Goal: Information Seeking & Learning: Learn about a topic

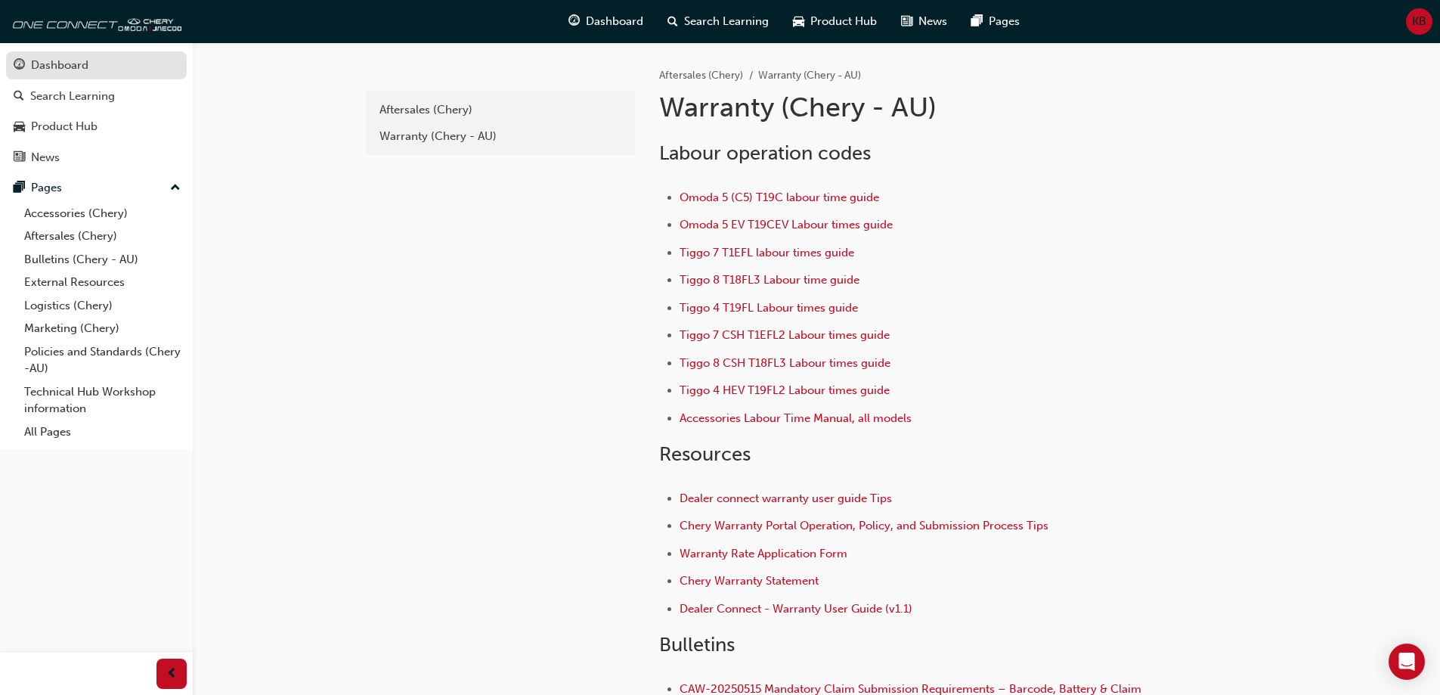
click at [79, 72] on div "Dashboard" at bounding box center [59, 65] width 57 height 17
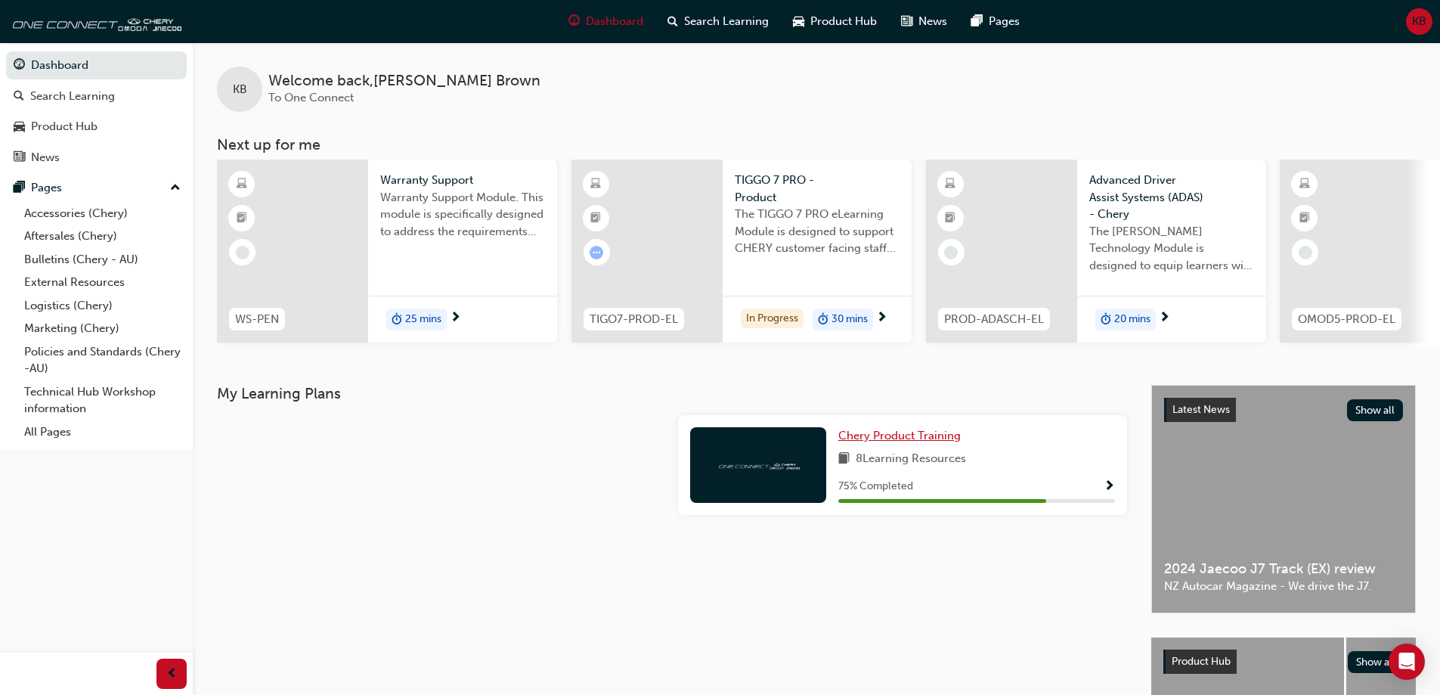
click at [945, 442] on span "Chery Product Training" at bounding box center [899, 436] width 122 height 14
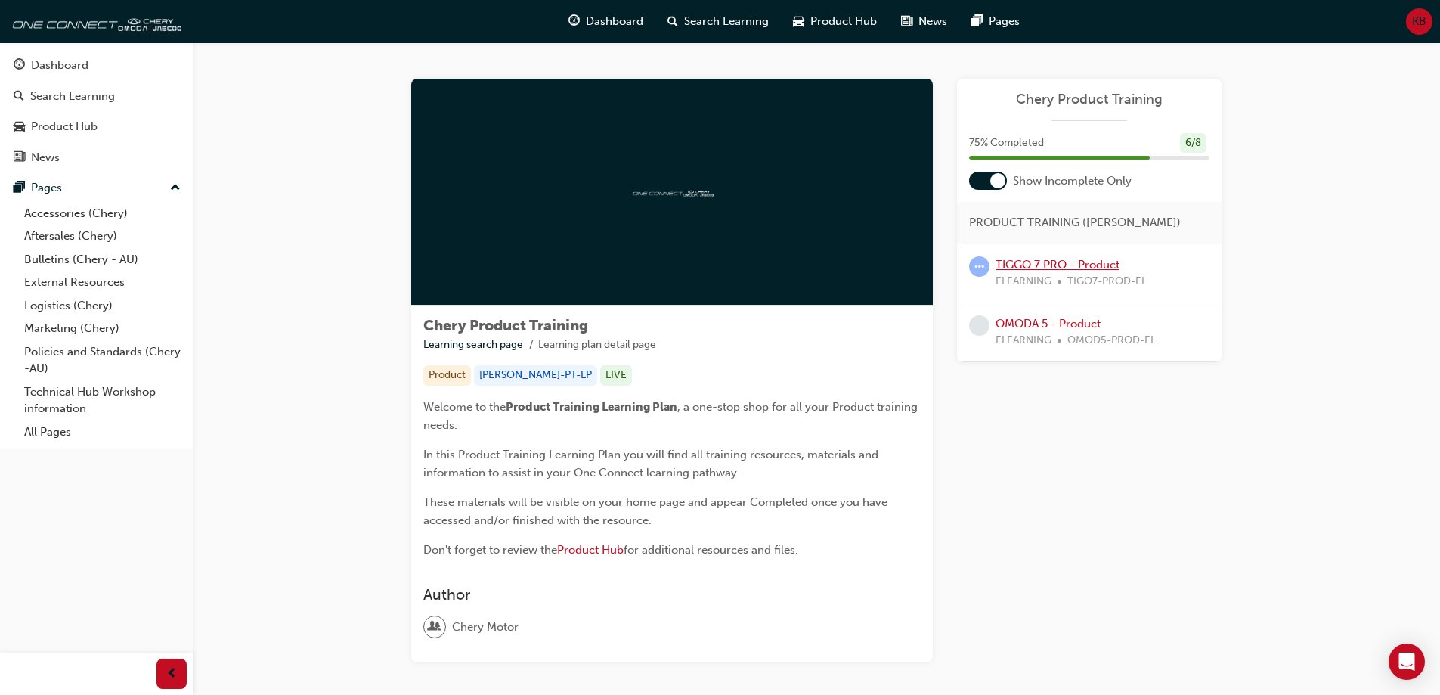
click at [1101, 269] on link "TIGGO 7 PRO - Product" at bounding box center [1058, 265] width 124 height 14
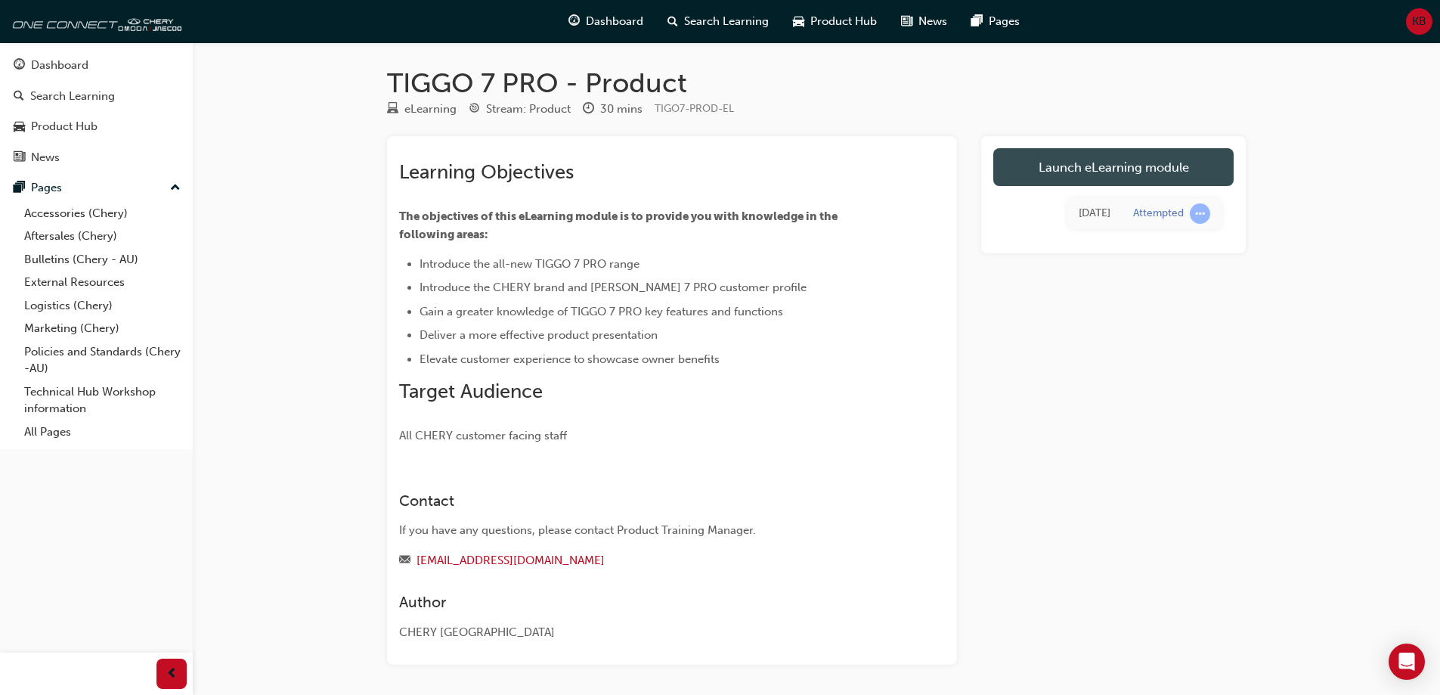
click at [1054, 166] on link "Launch eLearning module" at bounding box center [1113, 167] width 240 height 38
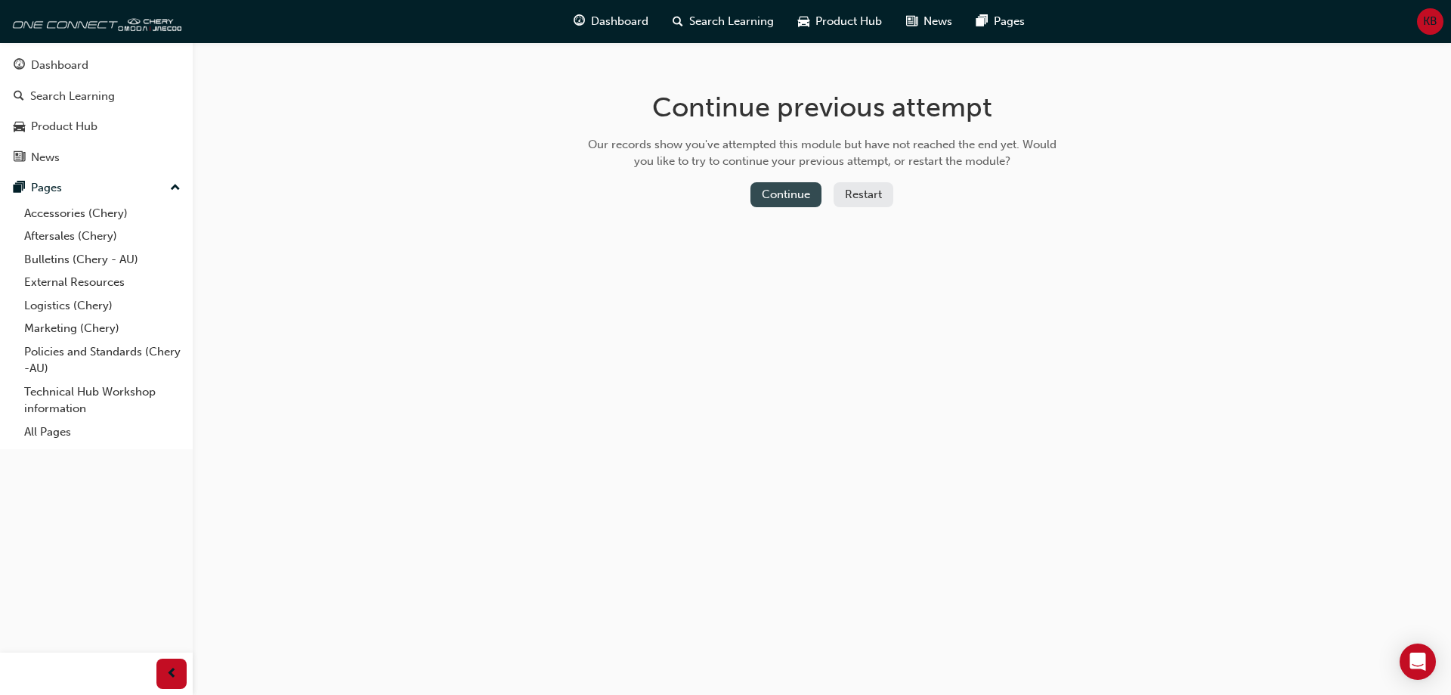
click at [778, 195] on button "Continue" at bounding box center [786, 194] width 71 height 25
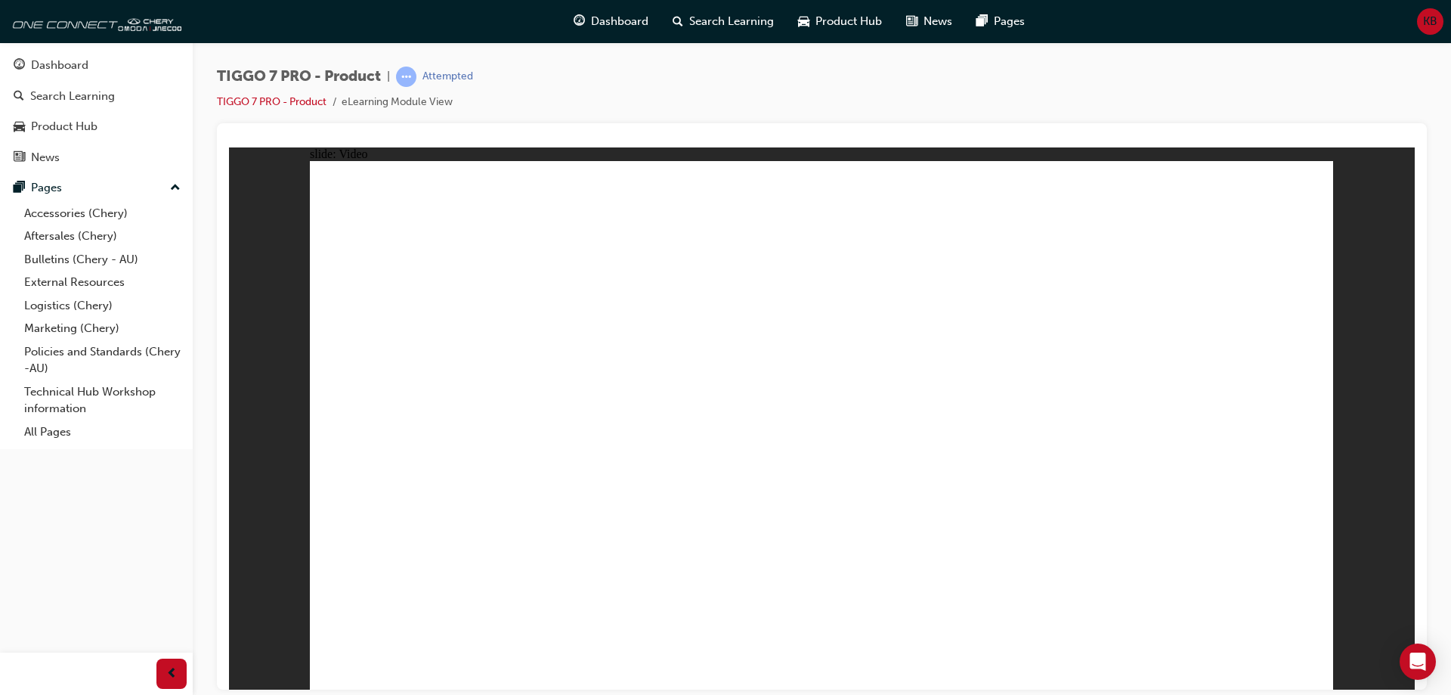
click at [79, 234] on link "Aftersales (Chery)" at bounding box center [102, 236] width 169 height 23
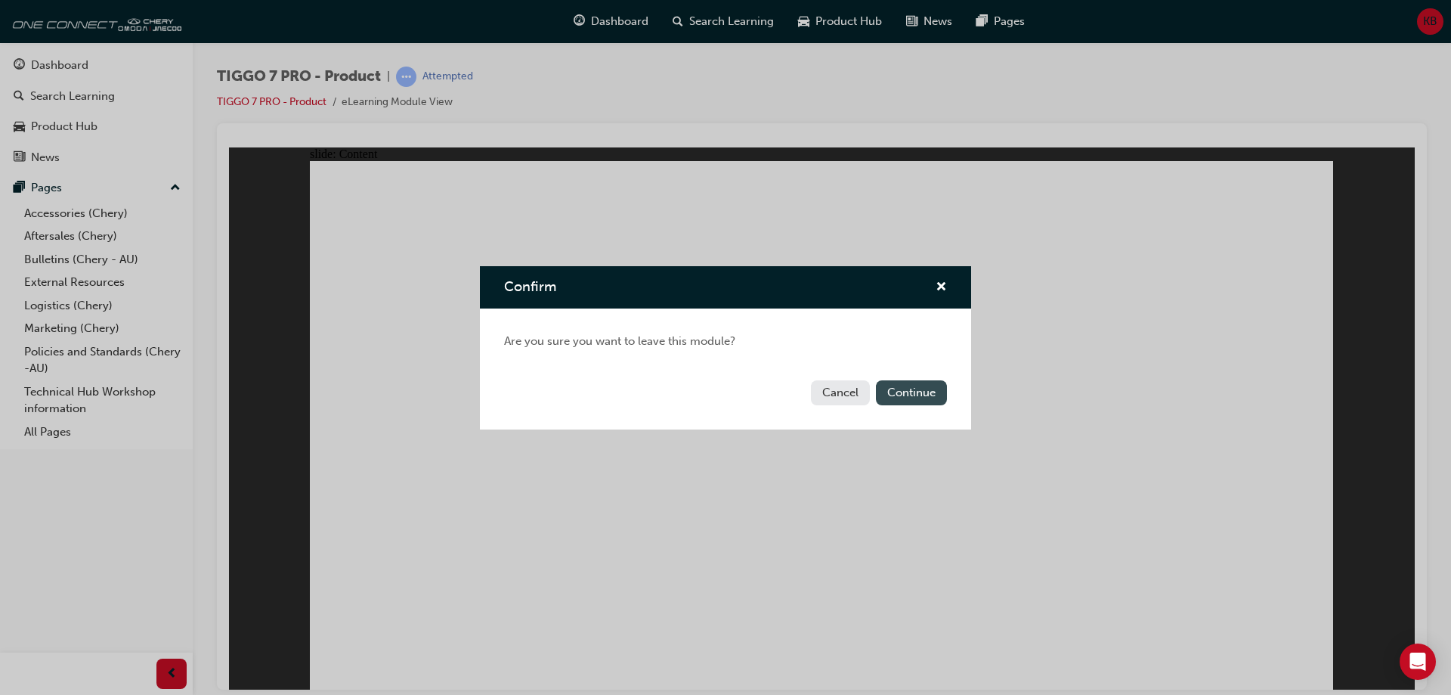
click at [910, 397] on button "Continue" at bounding box center [911, 392] width 71 height 25
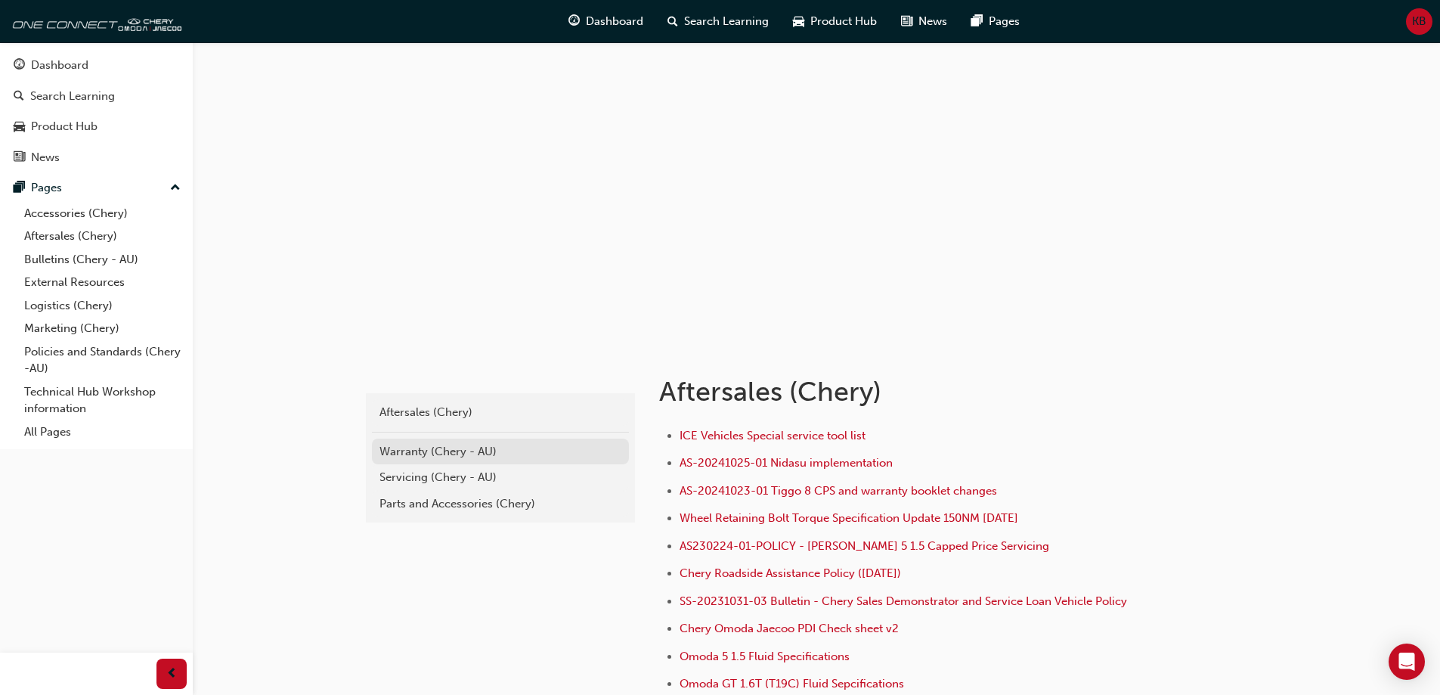
click at [476, 463] on link "Warranty (Chery - AU)" at bounding box center [500, 451] width 257 height 26
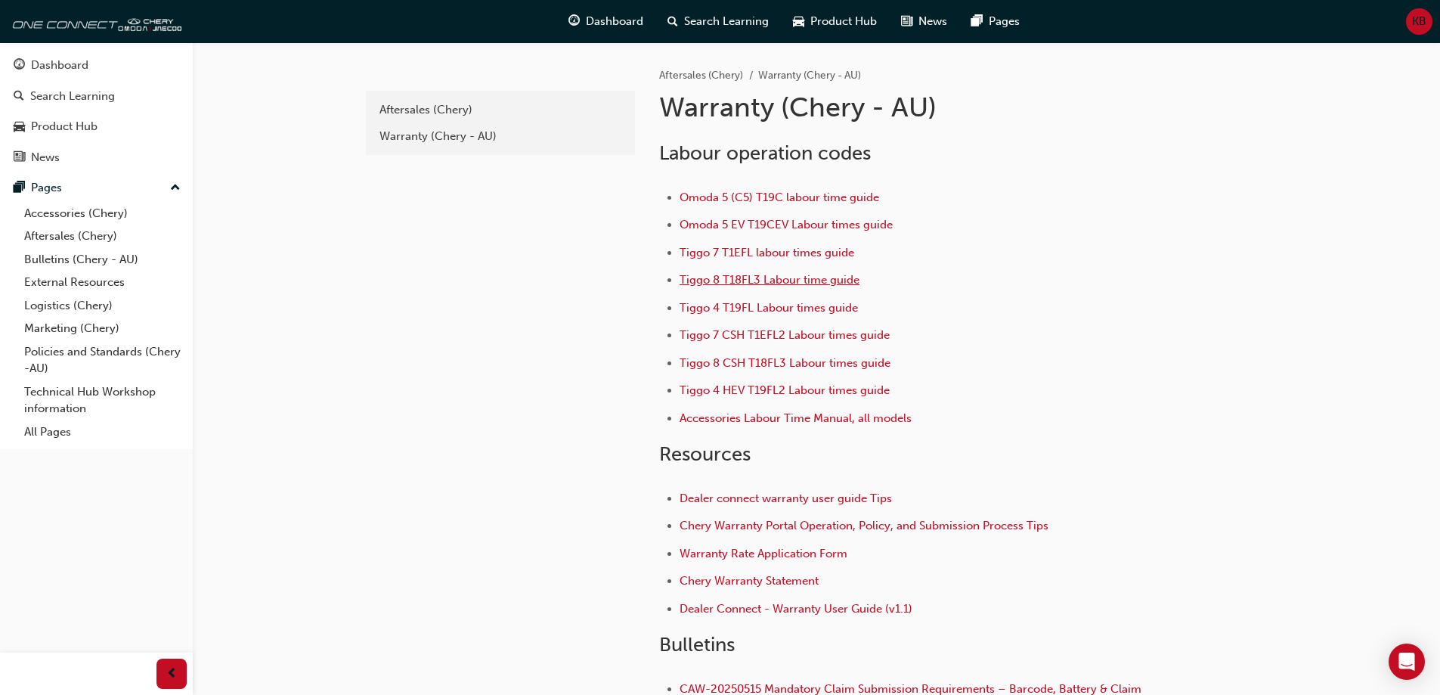
click at [800, 281] on span "Tiggo 8 T18FL3 Labour time guide" at bounding box center [770, 280] width 180 height 14
click at [90, 66] on div "Dashboard" at bounding box center [97, 65] width 166 height 19
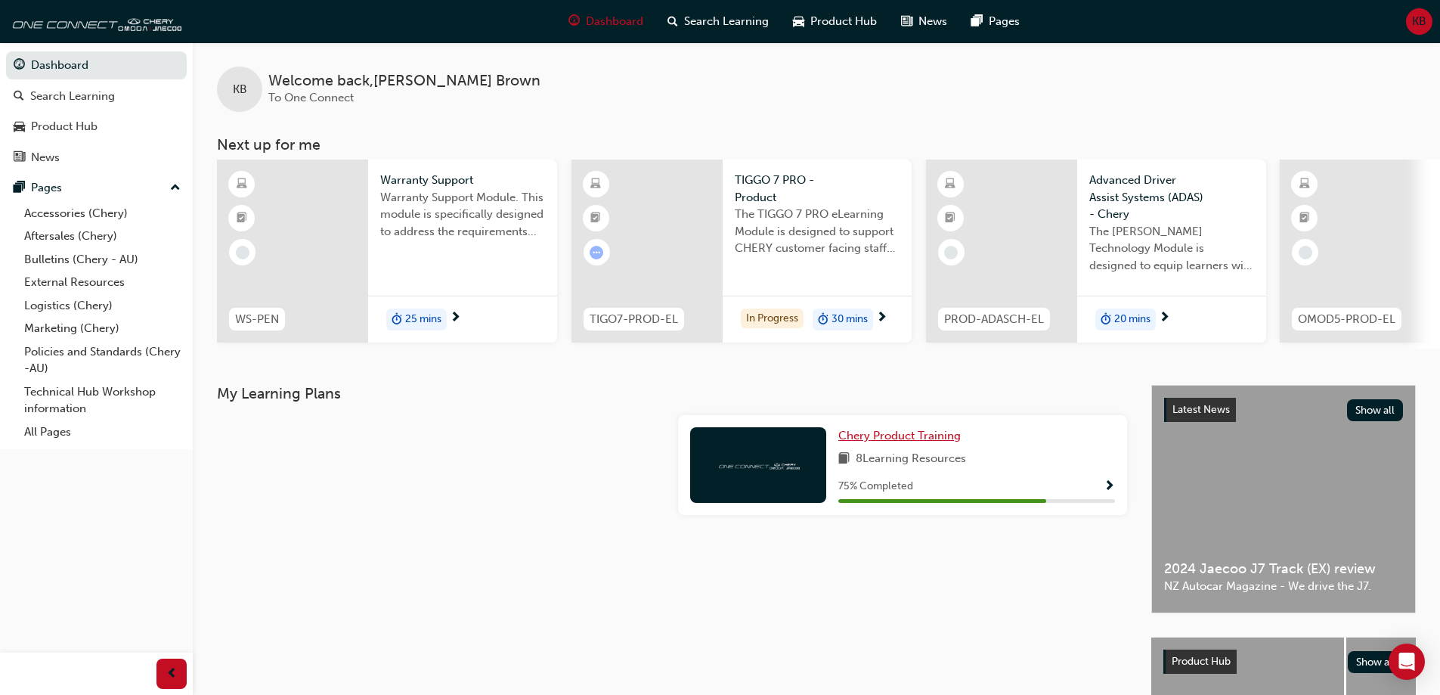
click at [934, 441] on span "Chery Product Training" at bounding box center [899, 436] width 122 height 14
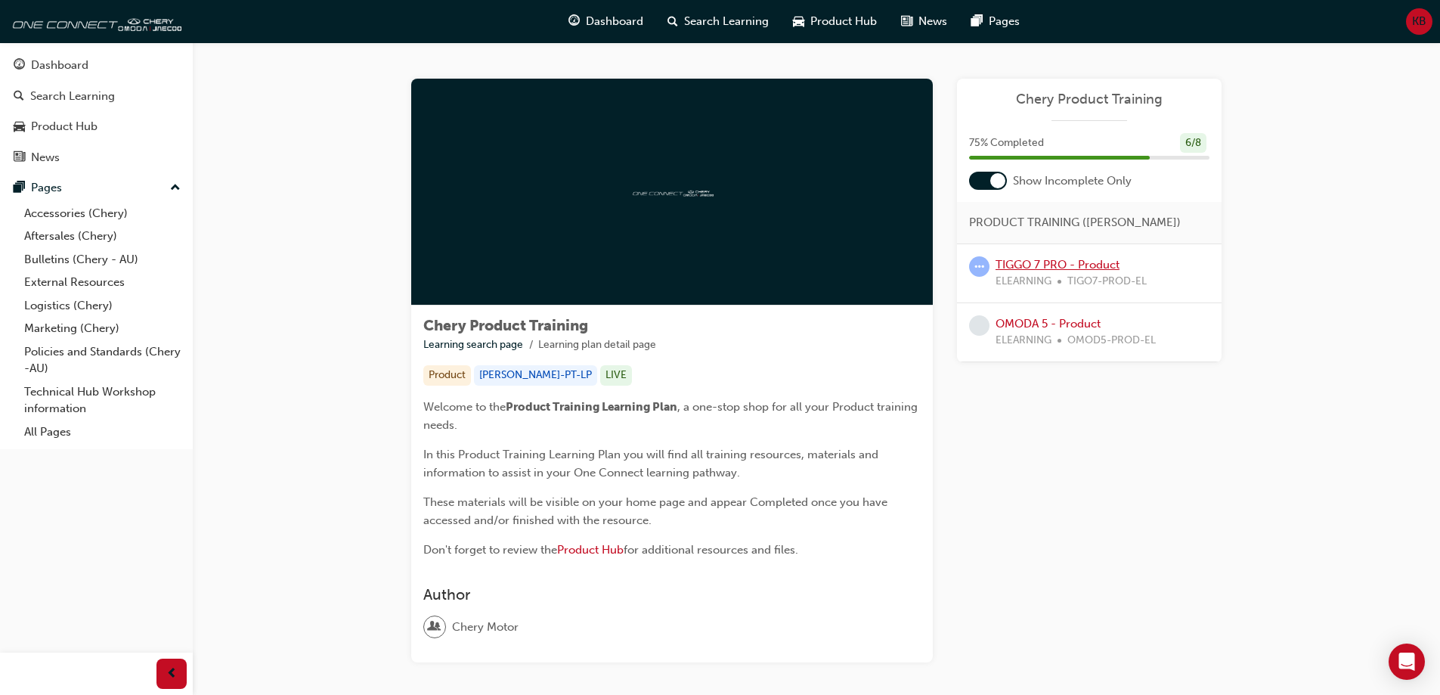
click at [1056, 260] on link "TIGGO 7 PRO - Product" at bounding box center [1058, 265] width 124 height 14
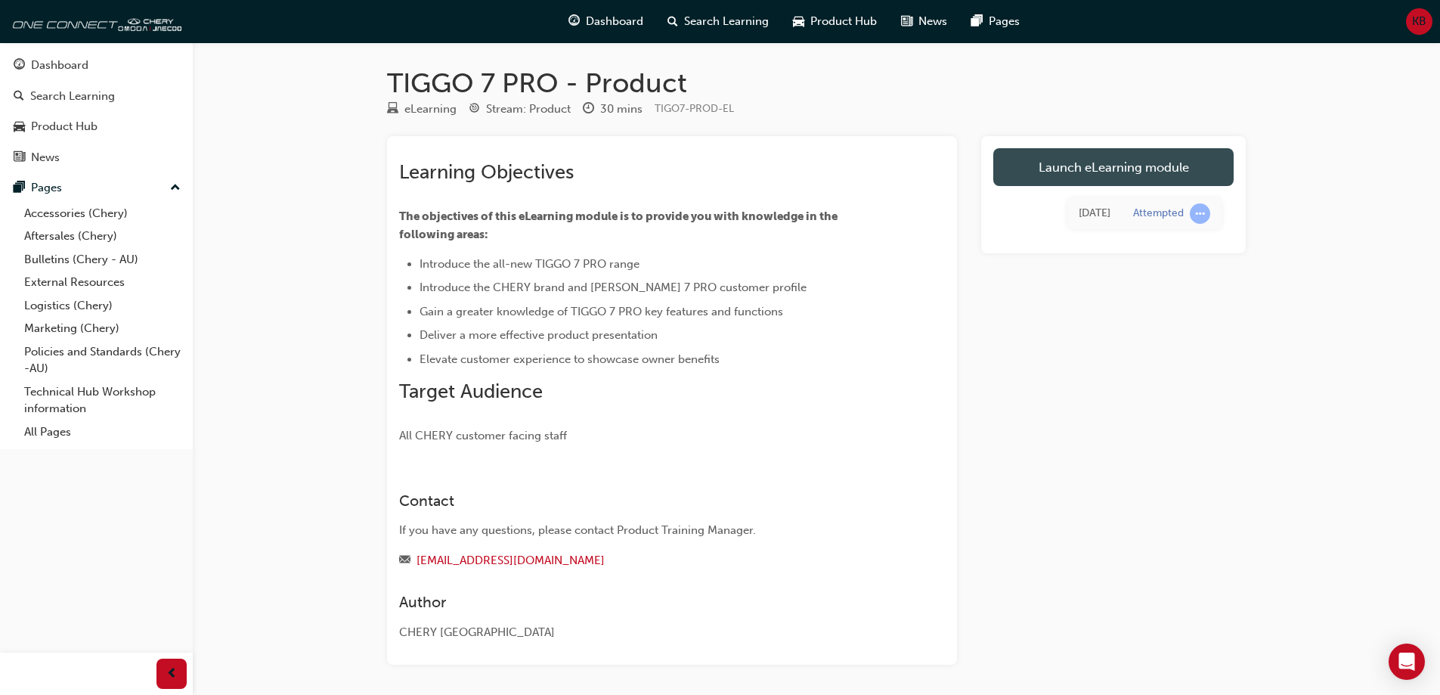
click at [1154, 163] on link "Launch eLearning module" at bounding box center [1113, 167] width 240 height 38
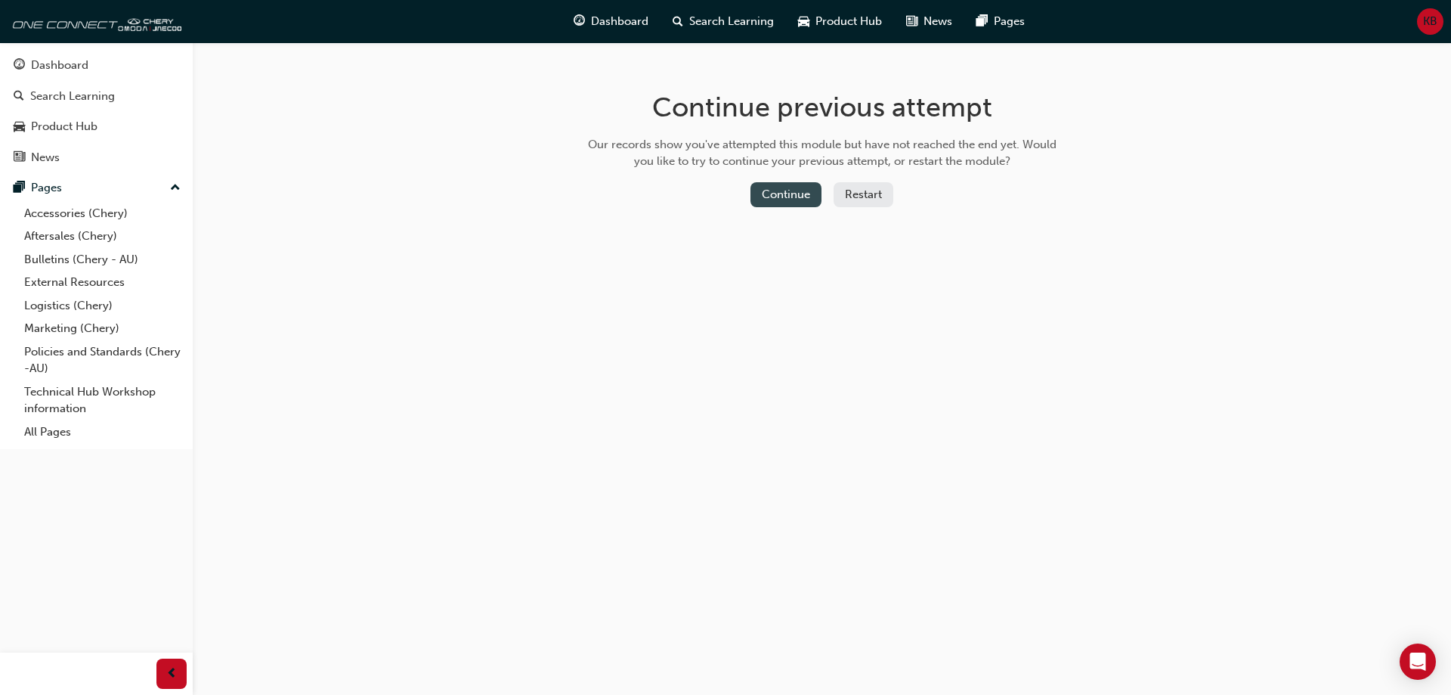
click at [786, 191] on button "Continue" at bounding box center [786, 194] width 71 height 25
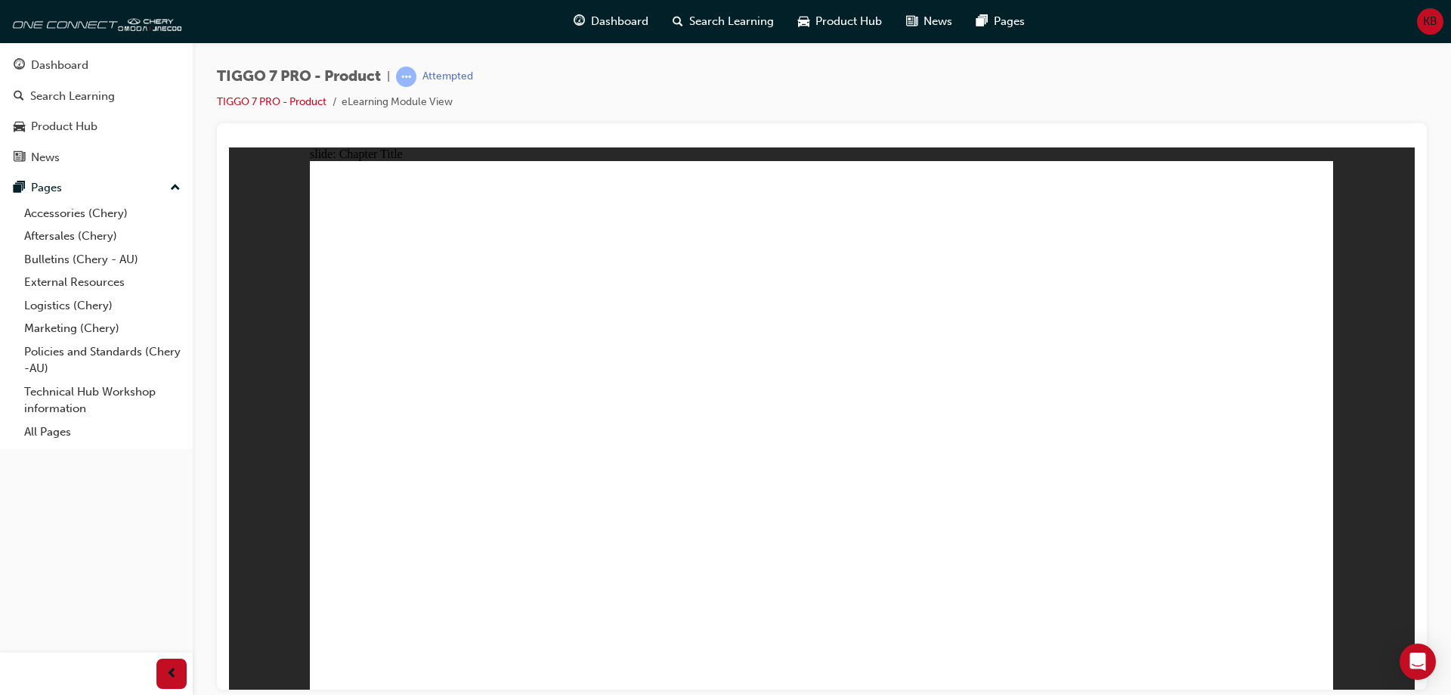
drag, startPoint x: 759, startPoint y: 211, endPoint x: 1194, endPoint y: 438, distance: 491.3
drag, startPoint x: 1215, startPoint y: 217, endPoint x: 646, endPoint y: 457, distance: 616.9
drag, startPoint x: 1026, startPoint y: 218, endPoint x: 473, endPoint y: 447, distance: 598.1
drag, startPoint x: 945, startPoint y: 314, endPoint x: 1048, endPoint y: 451, distance: 171.6
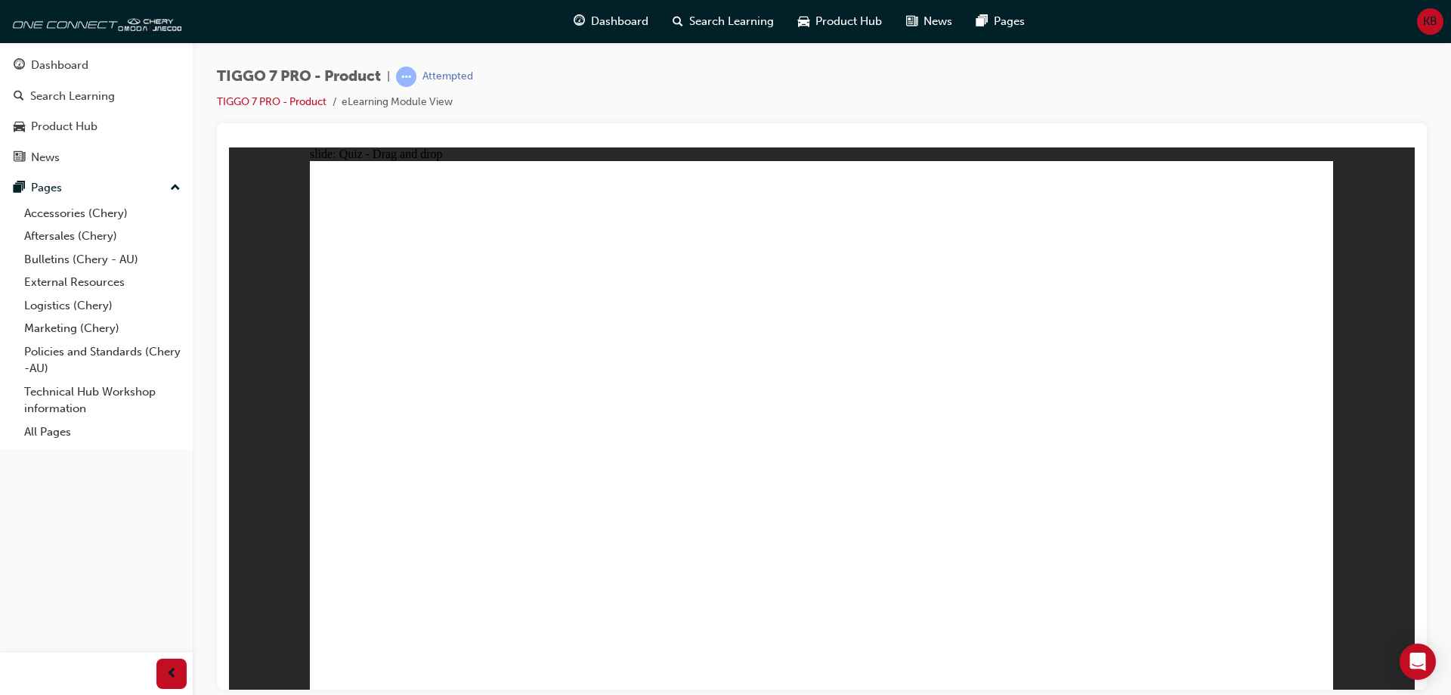
drag, startPoint x: 1094, startPoint y: 320, endPoint x: 834, endPoint y: 446, distance: 288.7
drag, startPoint x: 1211, startPoint y: 269, endPoint x: 846, endPoint y: 523, distance: 444.8
drag, startPoint x: 754, startPoint y: 365, endPoint x: 514, endPoint y: 506, distance: 278.5
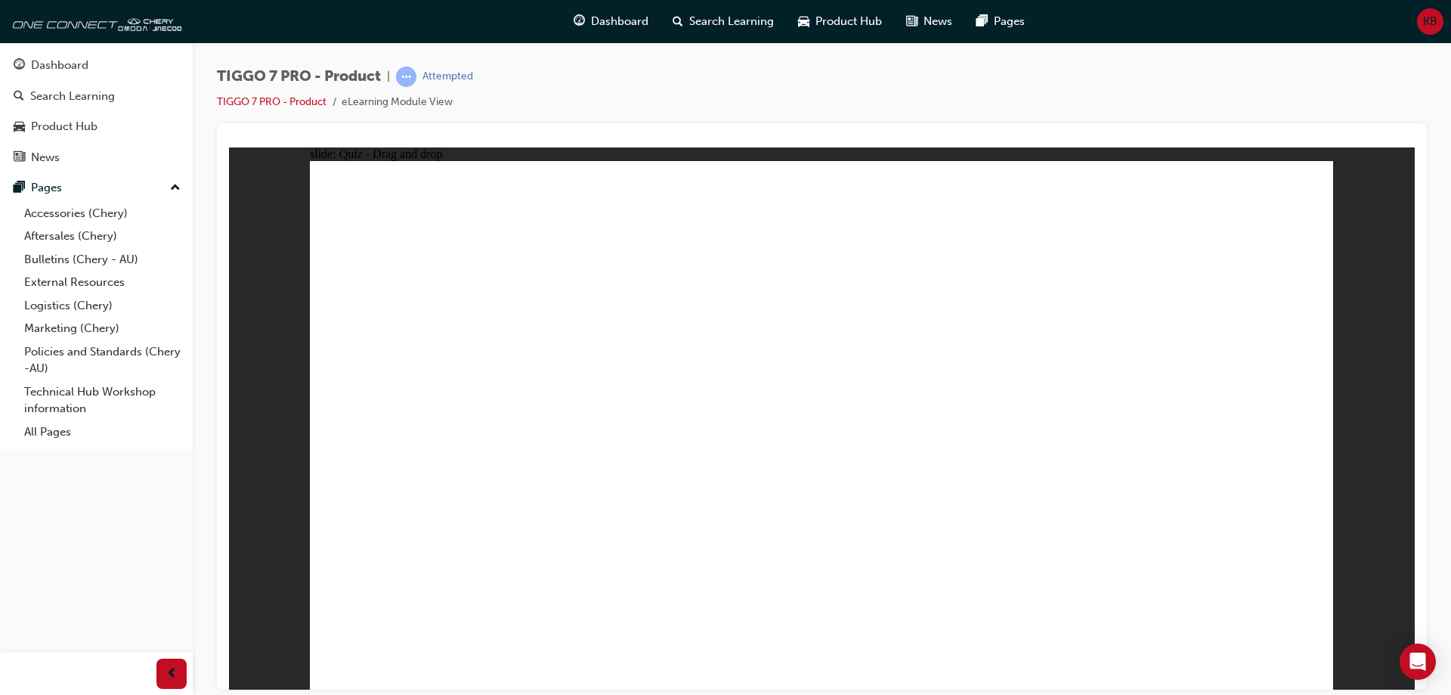
drag, startPoint x: 1060, startPoint y: 267, endPoint x: 438, endPoint y: 538, distance: 678.7
drag, startPoint x: 896, startPoint y: 259, endPoint x: 661, endPoint y: 429, distance: 290.8
drag, startPoint x: 792, startPoint y: 256, endPoint x: 918, endPoint y: 550, distance: 320.0
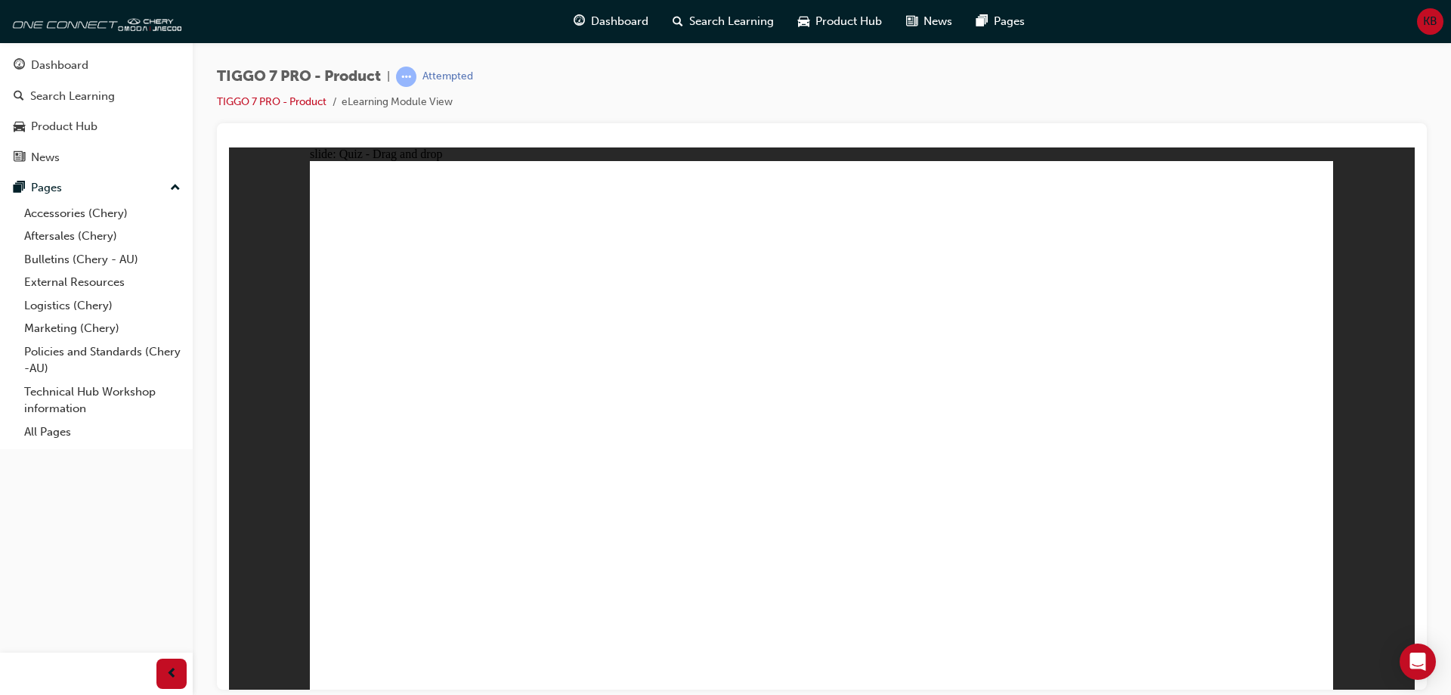
drag, startPoint x: 1115, startPoint y: 294, endPoint x: 997, endPoint y: 533, distance: 266.4
drag, startPoint x: 1242, startPoint y: 215, endPoint x: 654, endPoint y: 518, distance: 661.6
drag, startPoint x: 893, startPoint y: 217, endPoint x: 906, endPoint y: 518, distance: 301.1
drag, startPoint x: 810, startPoint y: 220, endPoint x: 678, endPoint y: 525, distance: 332.8
drag, startPoint x: 1017, startPoint y: 215, endPoint x: 662, endPoint y: 531, distance: 476.0
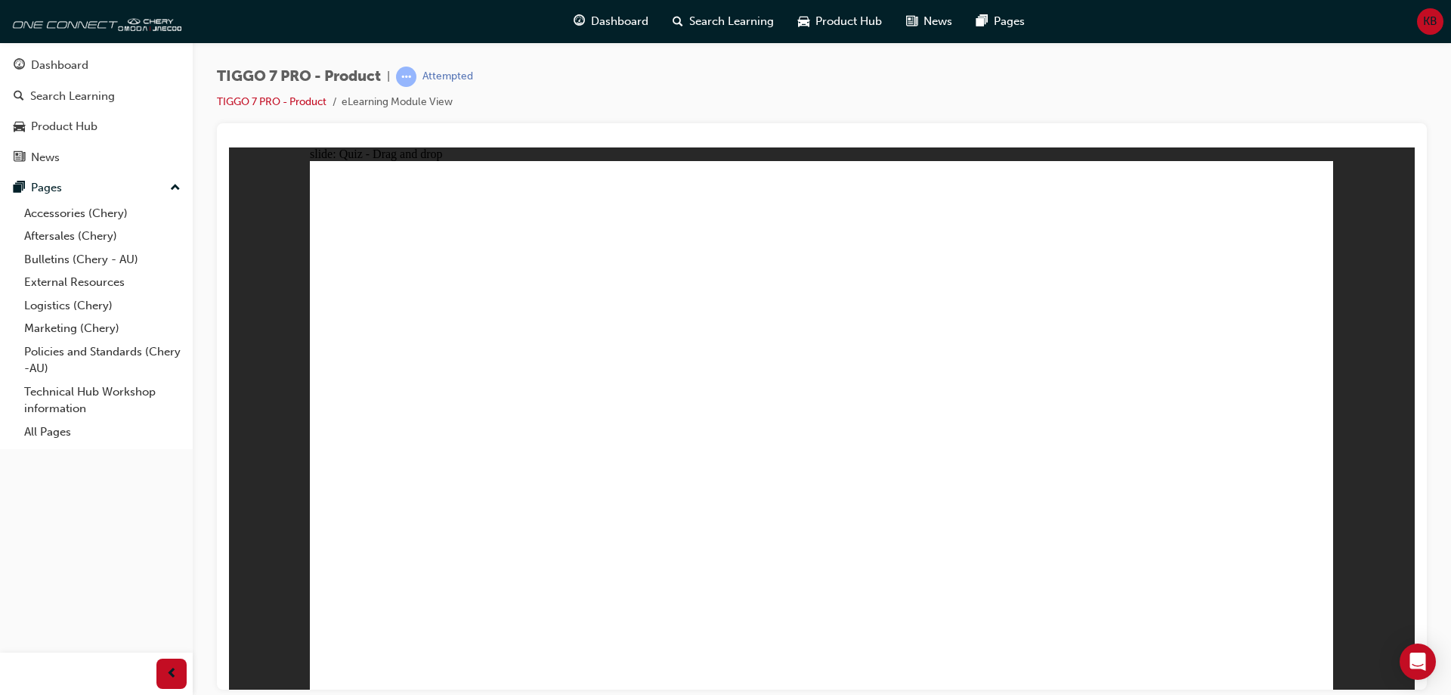
drag, startPoint x: 1038, startPoint y: 257, endPoint x: 1073, endPoint y: 523, distance: 268.3
drag, startPoint x: 898, startPoint y: 308, endPoint x: 646, endPoint y: 531, distance: 336.3
drag, startPoint x: 1147, startPoint y: 209, endPoint x: 1062, endPoint y: 537, distance: 338.8
drag, startPoint x: 1015, startPoint y: 305, endPoint x: 1027, endPoint y: 554, distance: 248.9
drag, startPoint x: 1225, startPoint y: 262, endPoint x: 1082, endPoint y: 522, distance: 297.7
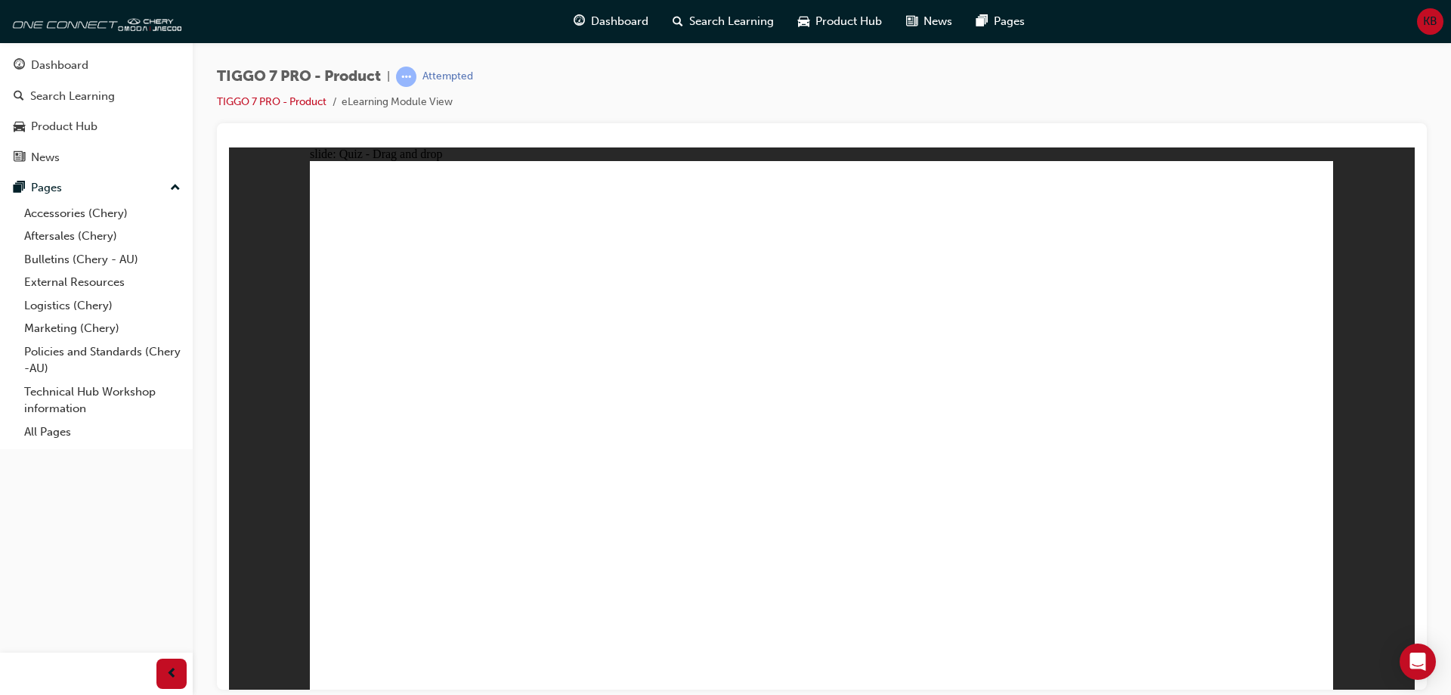
drag, startPoint x: 1131, startPoint y: 266, endPoint x: 668, endPoint y: 527, distance: 531.1
drag, startPoint x: 591, startPoint y: 491, endPoint x: 809, endPoint y: 570, distance: 231.5
drag, startPoint x: 423, startPoint y: 484, endPoint x: 851, endPoint y: 550, distance: 433.7
drag, startPoint x: 1115, startPoint y: 483, endPoint x: 697, endPoint y: 506, distance: 418.7
drag, startPoint x: 937, startPoint y: 488, endPoint x: 691, endPoint y: 514, distance: 247.8
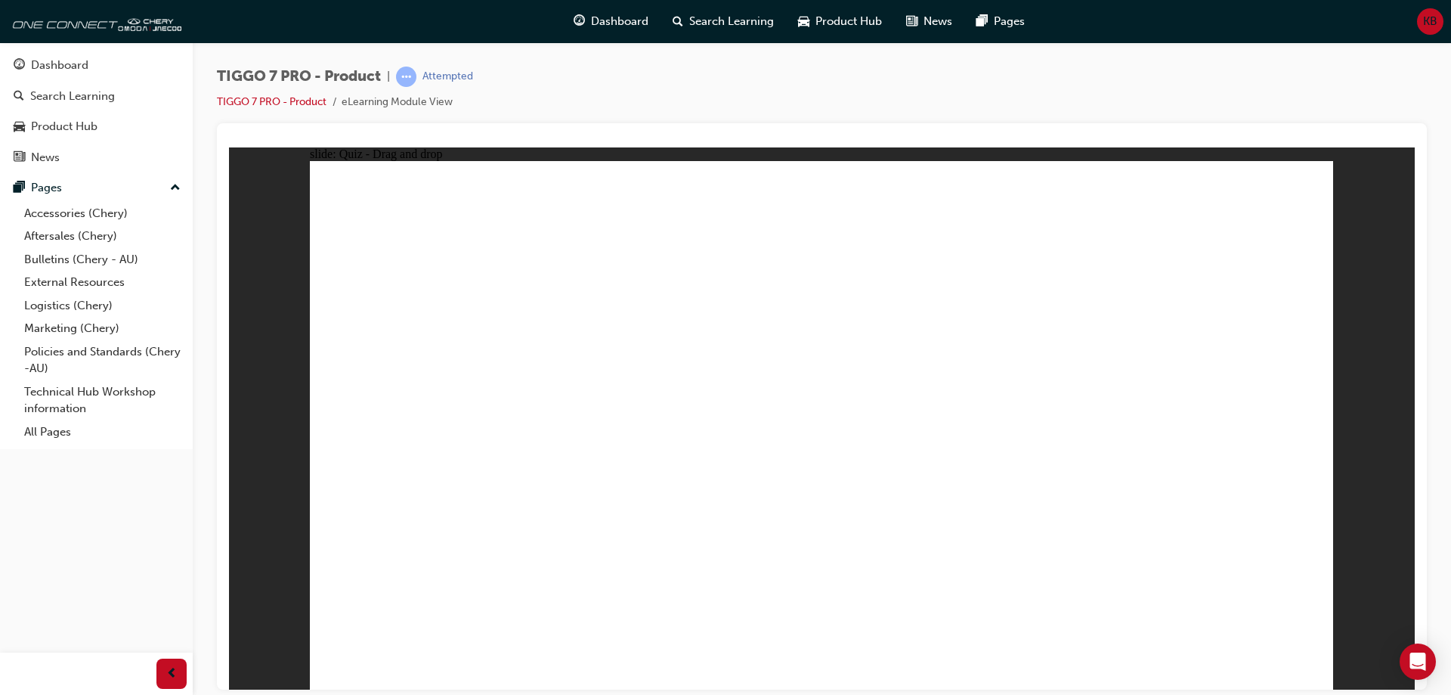
drag, startPoint x: 1247, startPoint y: 248, endPoint x: 1009, endPoint y: 478, distance: 330.9
drag, startPoint x: 819, startPoint y: 264, endPoint x: 598, endPoint y: 428, distance: 275.0
drag, startPoint x: 986, startPoint y: 268, endPoint x: 608, endPoint y: 451, distance: 419.9
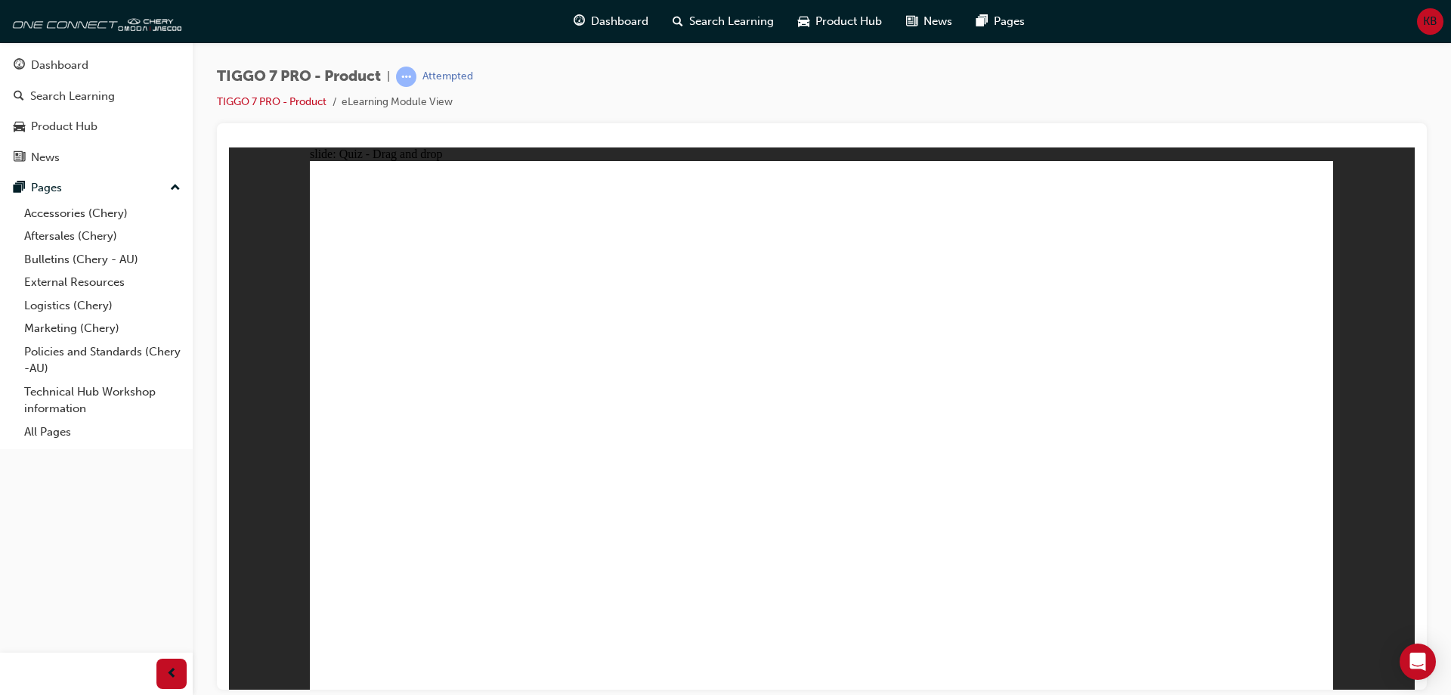
radio input "true"
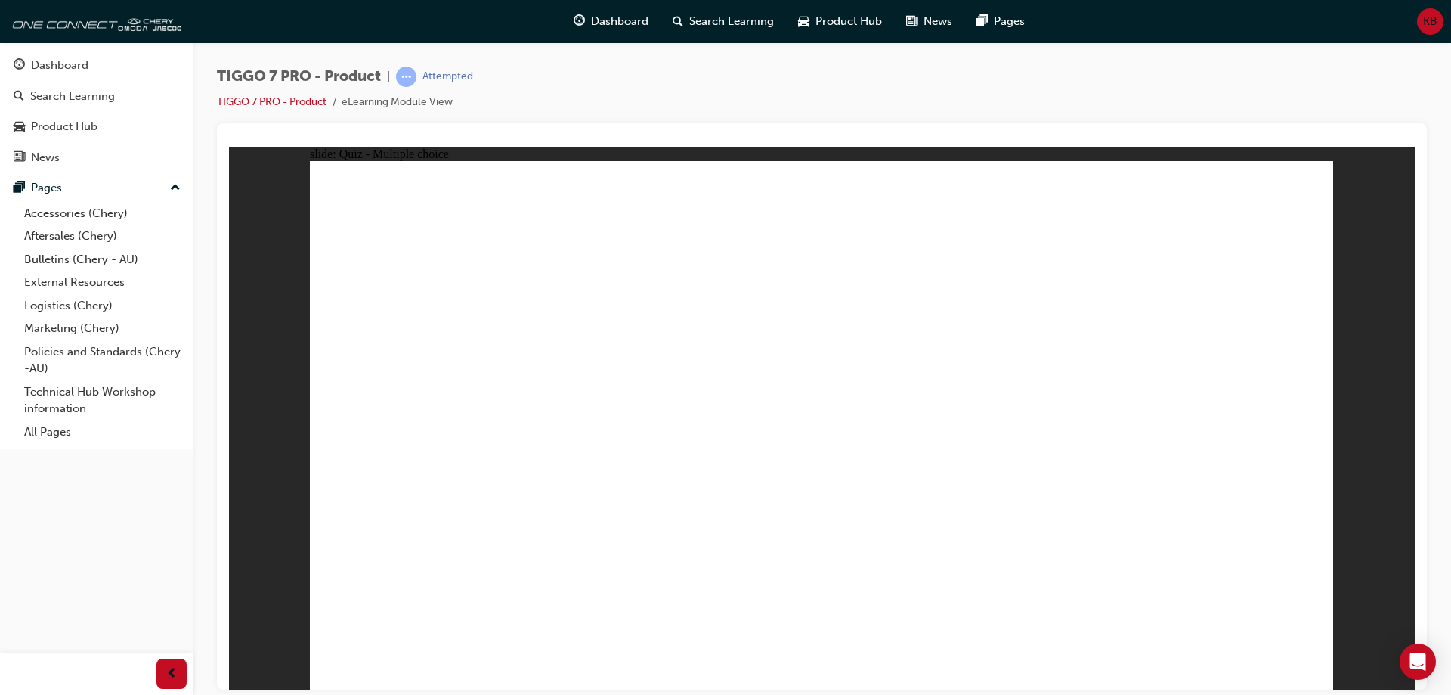
drag, startPoint x: 807, startPoint y: 212, endPoint x: 903, endPoint y: 501, distance: 304.3
drag, startPoint x: 1002, startPoint y: 216, endPoint x: 1023, endPoint y: 509, distance: 293.2
drag, startPoint x: 1177, startPoint y: 215, endPoint x: 959, endPoint y: 527, distance: 380.0
drag, startPoint x: 811, startPoint y: 255, endPoint x: 931, endPoint y: 515, distance: 286.5
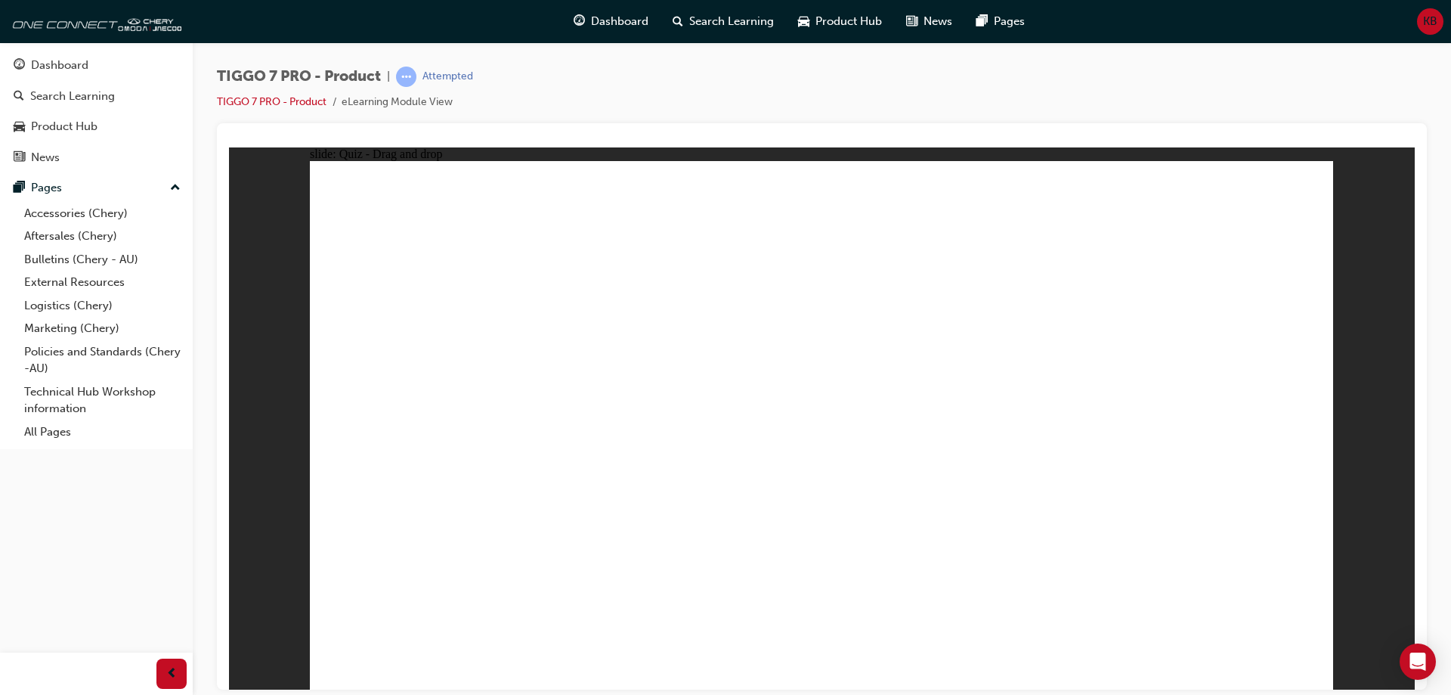
drag, startPoint x: 1023, startPoint y: 247, endPoint x: 601, endPoint y: 535, distance: 510.7
drag, startPoint x: 989, startPoint y: 291, endPoint x: 408, endPoint y: 518, distance: 624.0
drag, startPoint x: 1014, startPoint y: 293, endPoint x: 597, endPoint y: 524, distance: 477.1
drag, startPoint x: 1162, startPoint y: 253, endPoint x: 543, endPoint y: 547, distance: 685.0
drag, startPoint x: 992, startPoint y: 288, endPoint x: 921, endPoint y: 535, distance: 257.0
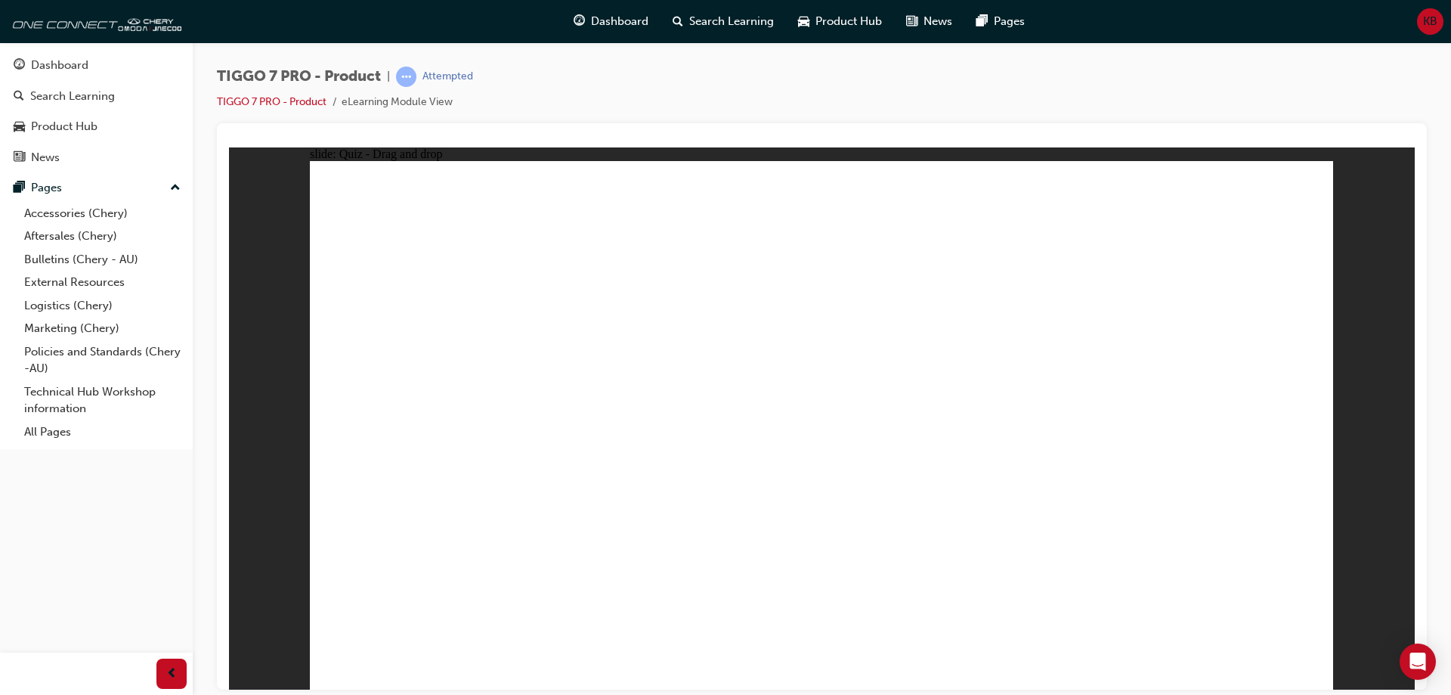
drag, startPoint x: 1028, startPoint y: 259, endPoint x: 1018, endPoint y: 562, distance: 304.0
drag, startPoint x: 1208, startPoint y: 261, endPoint x: 900, endPoint y: 584, distance: 445.9
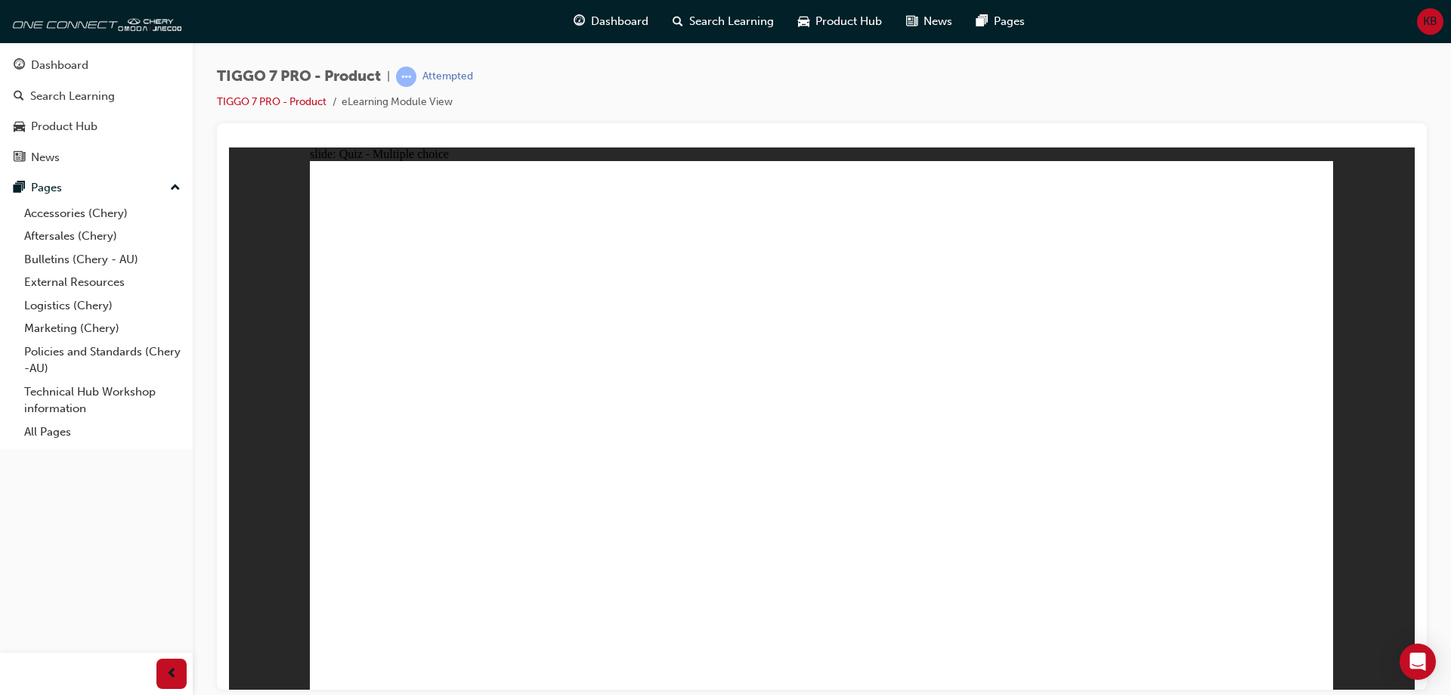
radio input "true"
drag, startPoint x: 1191, startPoint y: 216, endPoint x: 420, endPoint y: 439, distance: 802.6
drag, startPoint x: 763, startPoint y: 227, endPoint x: 992, endPoint y: 462, distance: 327.7
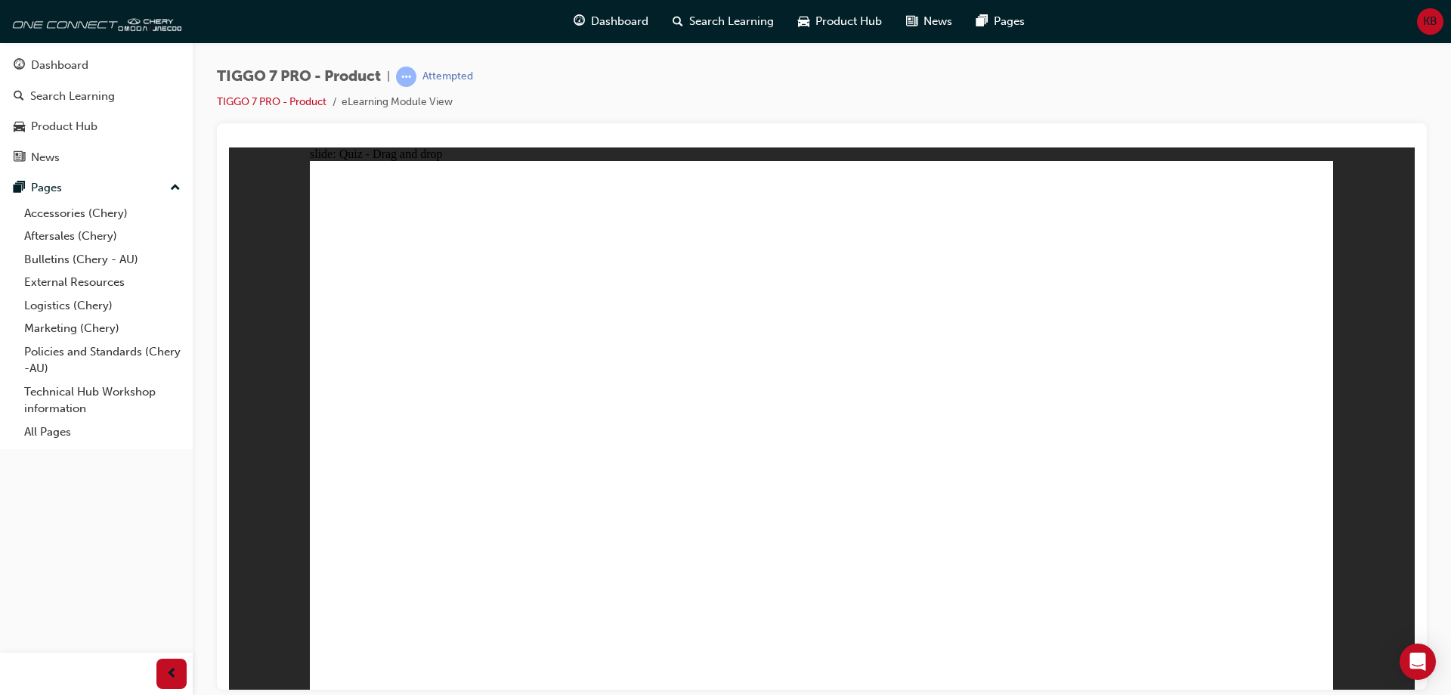
drag, startPoint x: 999, startPoint y: 231, endPoint x: 633, endPoint y: 467, distance: 435.9
drag, startPoint x: 834, startPoint y: 327, endPoint x: 816, endPoint y: 466, distance: 140.3
drag, startPoint x: 1064, startPoint y: 330, endPoint x: 1184, endPoint y: 463, distance: 178.8
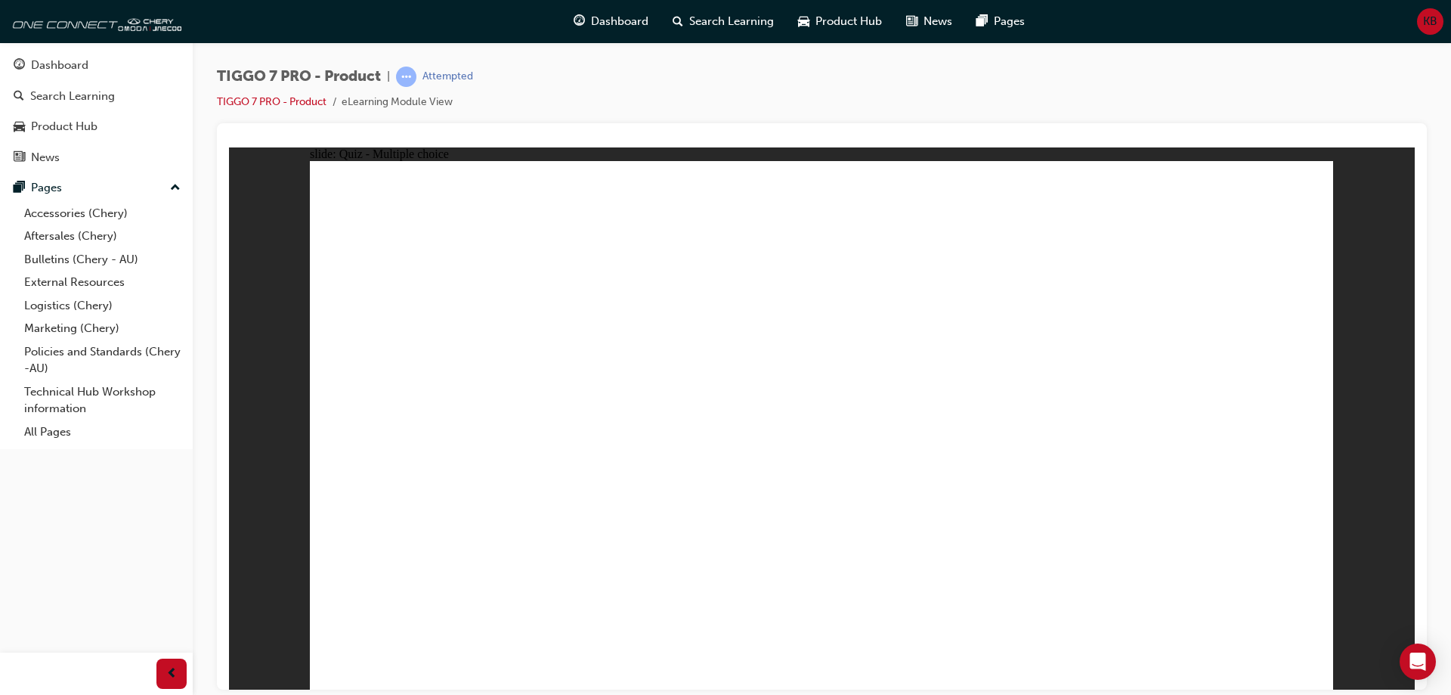
radio input "true"
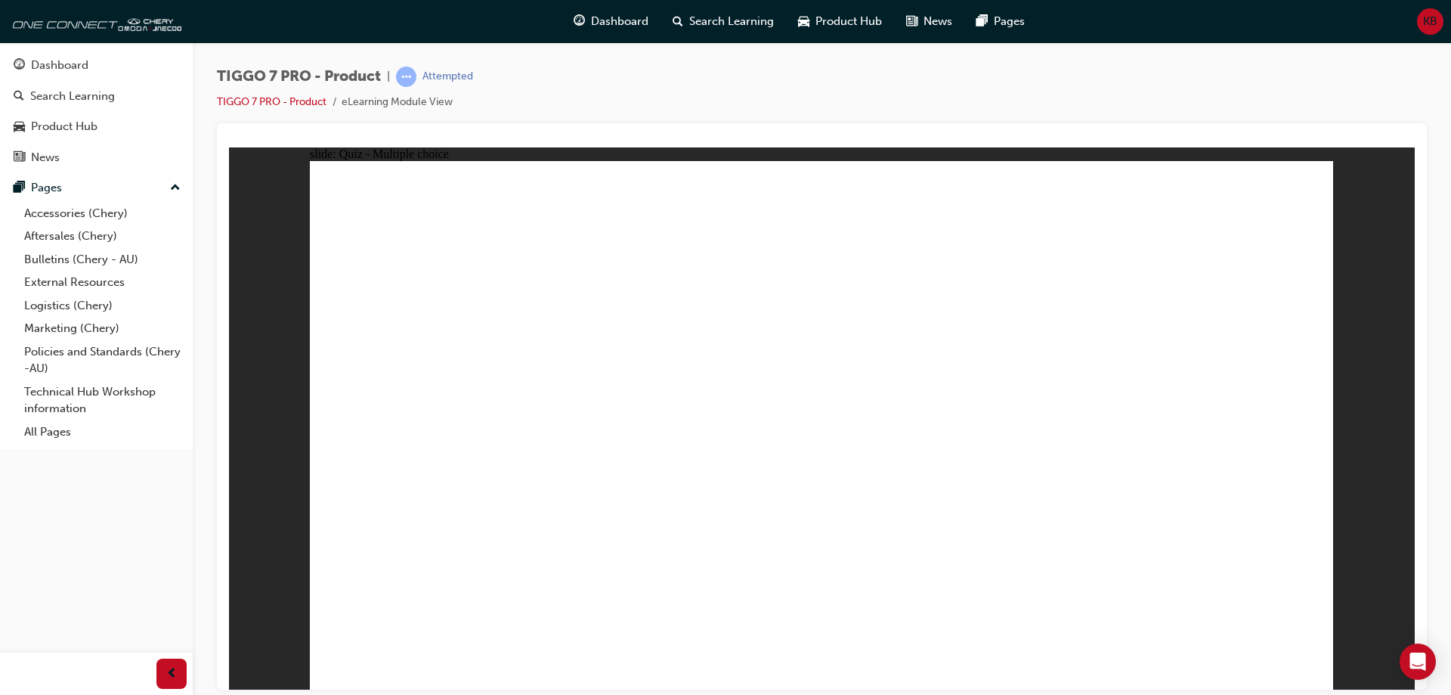
radio input "true"
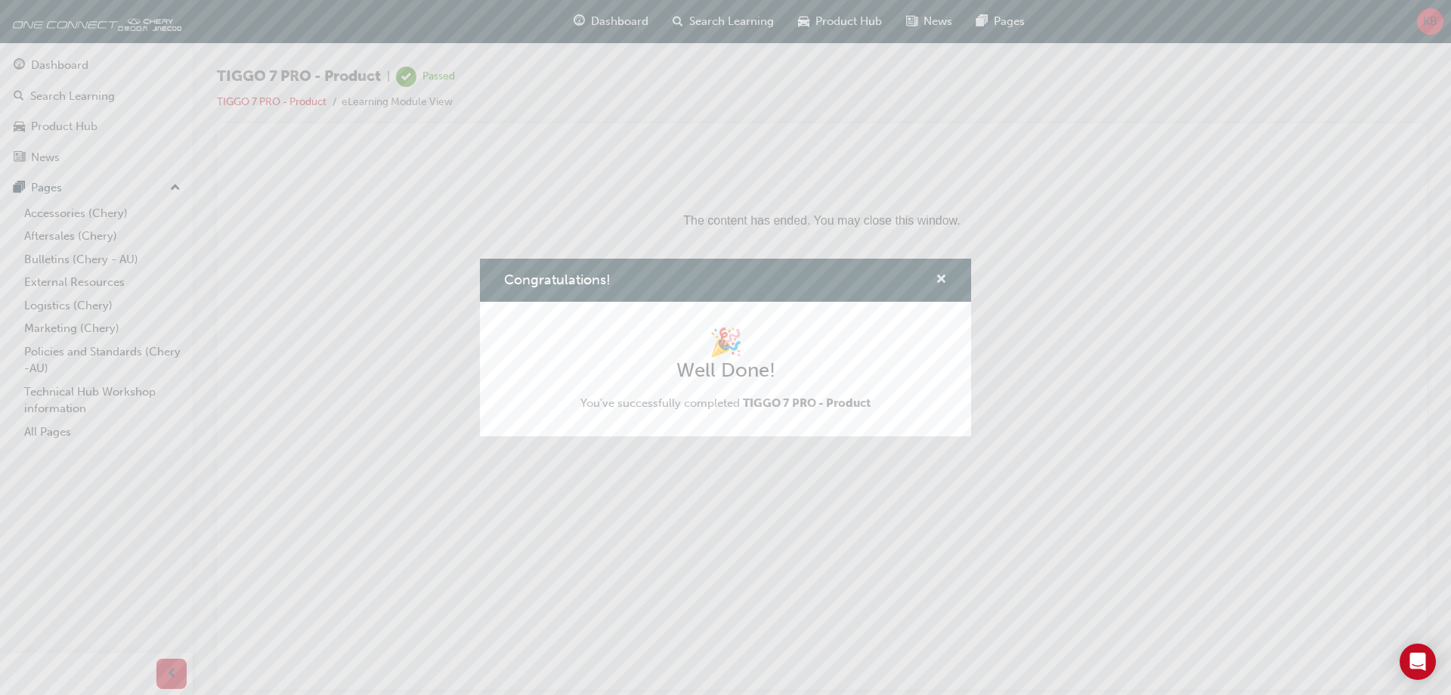
click at [940, 276] on span "cross-icon" at bounding box center [941, 281] width 11 height 14
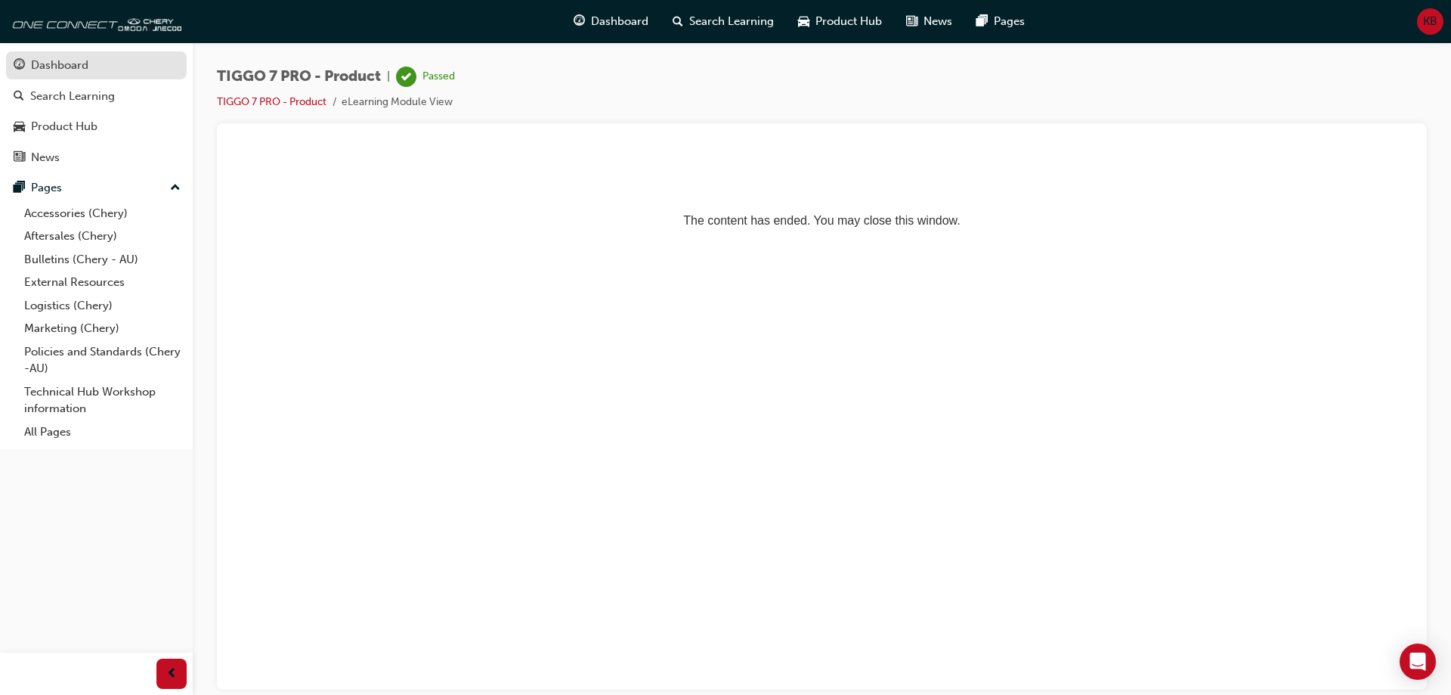
click at [60, 66] on div "Dashboard" at bounding box center [59, 65] width 57 height 17
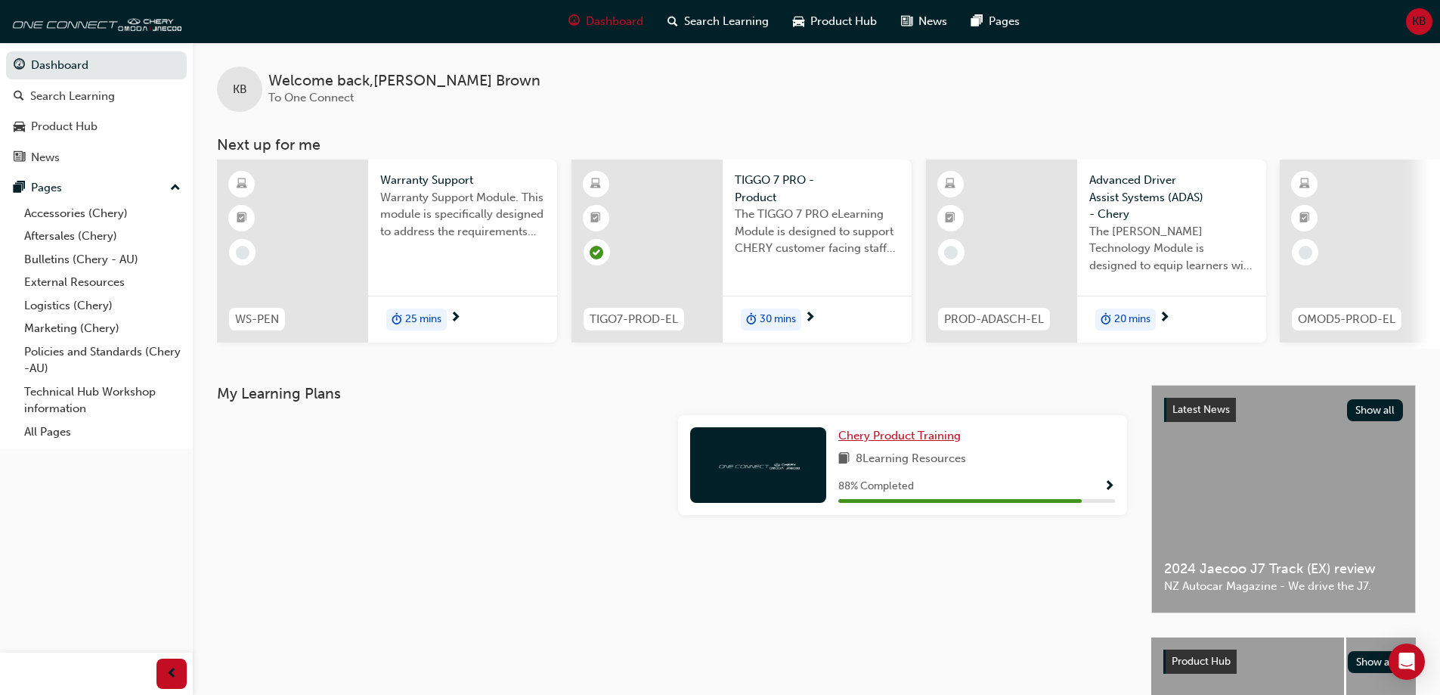
click at [912, 440] on span "Chery Product Training" at bounding box center [899, 436] width 122 height 14
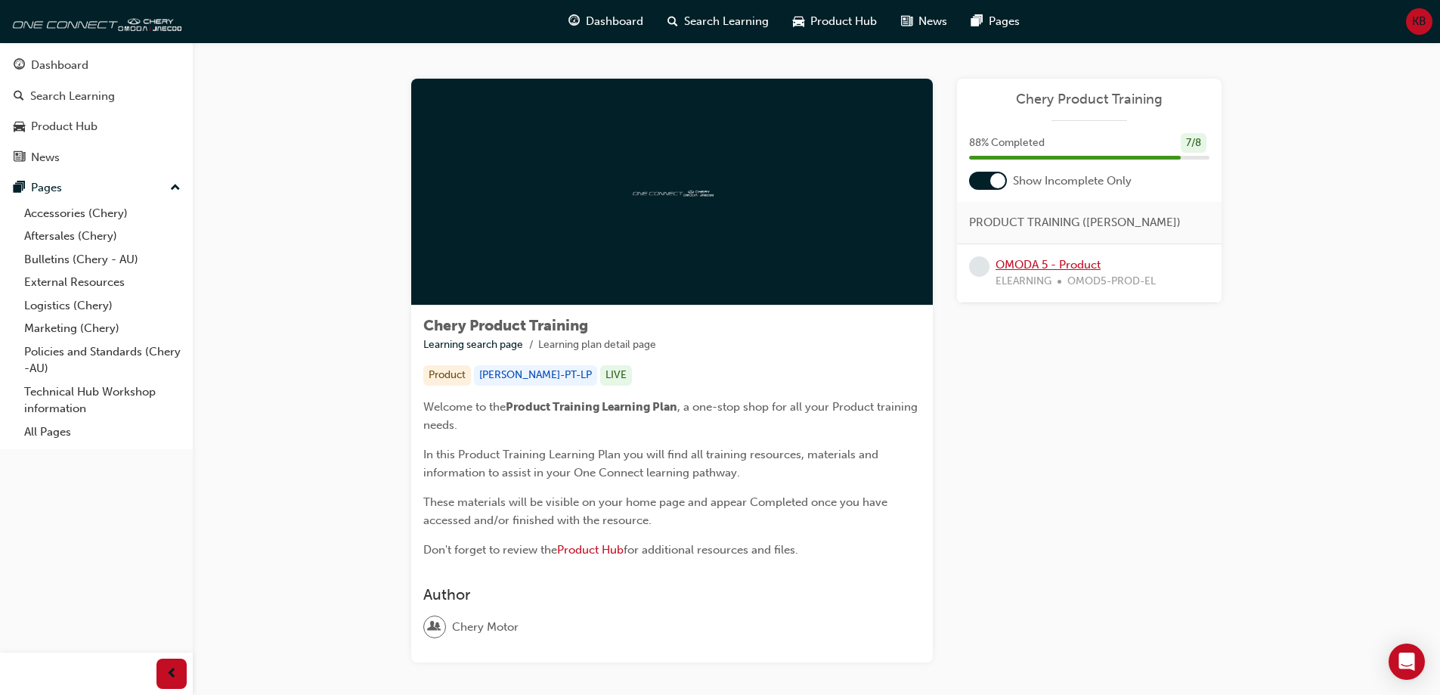
click at [1059, 268] on link "OMODA 5 - Product" at bounding box center [1048, 265] width 105 height 14
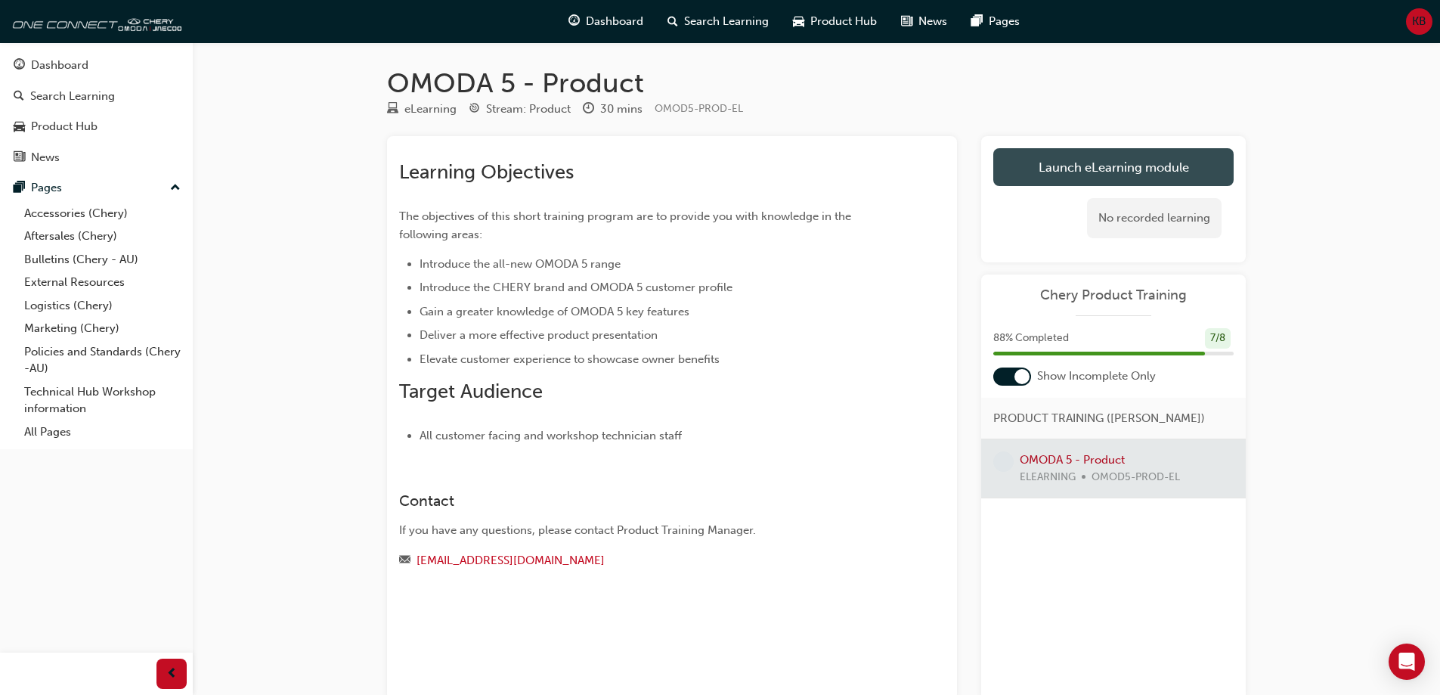
click at [1067, 170] on link "Launch eLearning module" at bounding box center [1113, 167] width 240 height 38
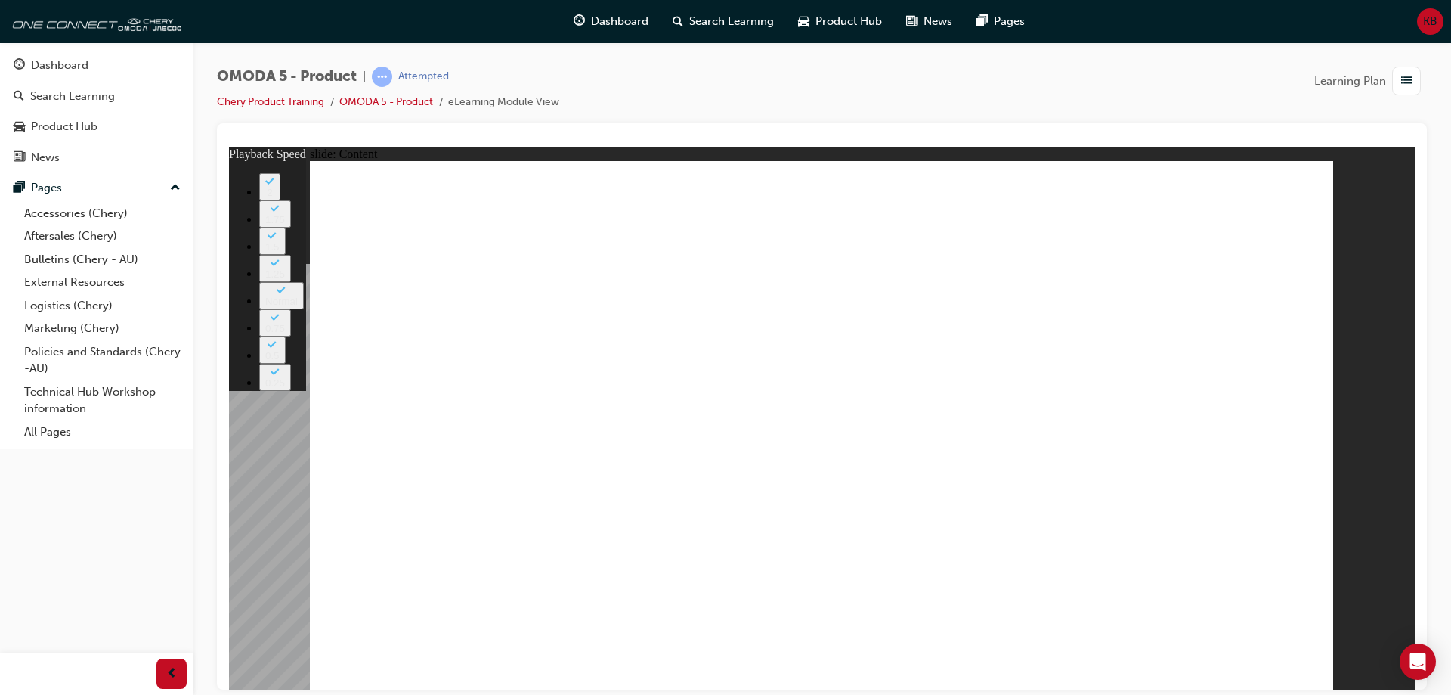
type input "0"
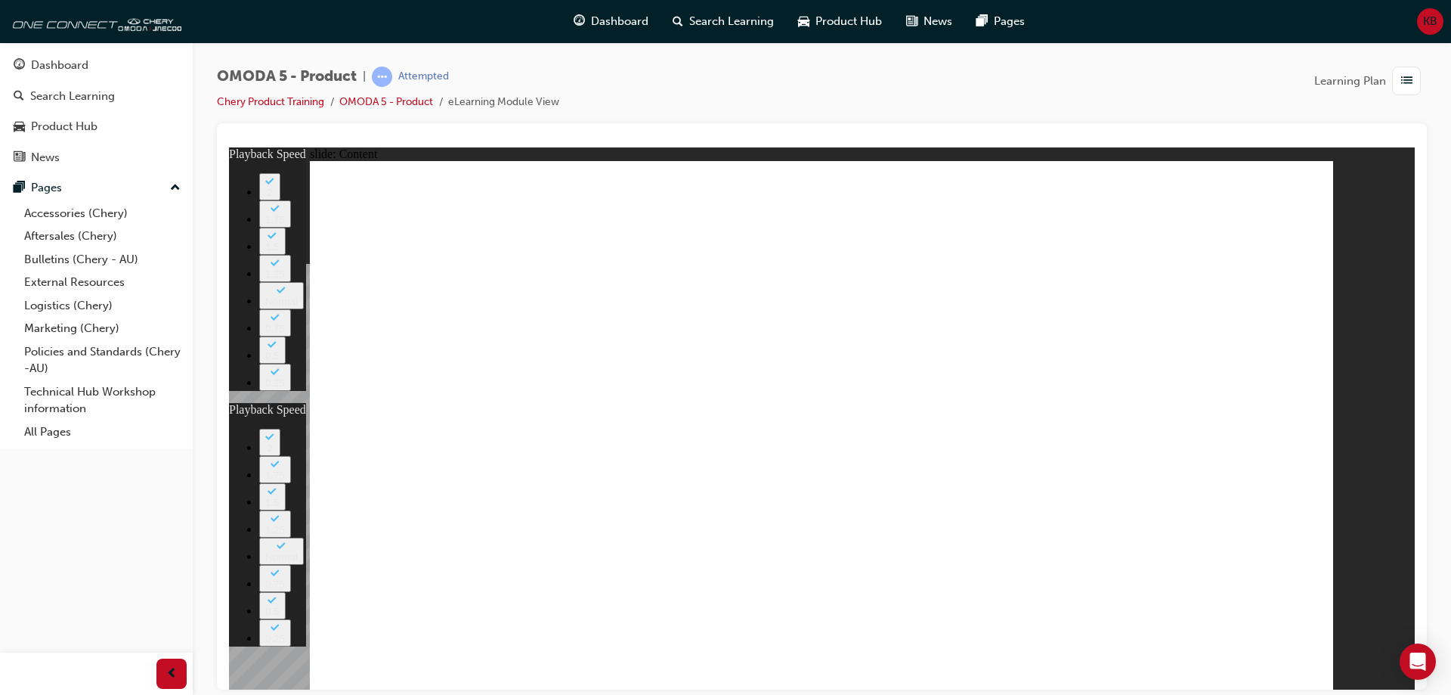
type input "0"
